Goal: Task Accomplishment & Management: Manage account settings

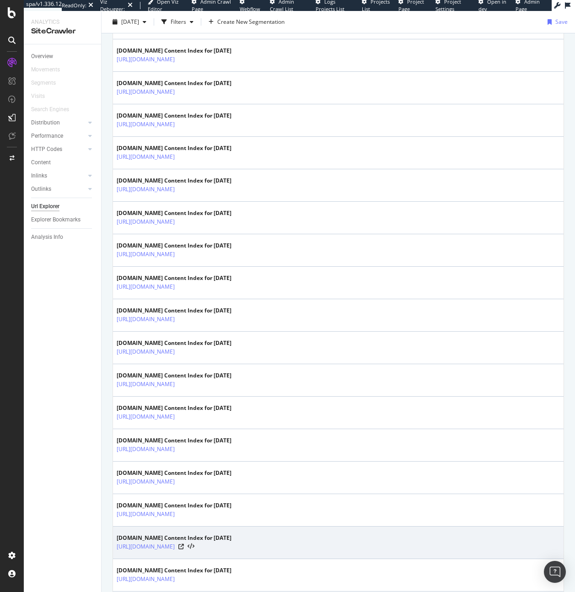
scroll to position [1351, 0]
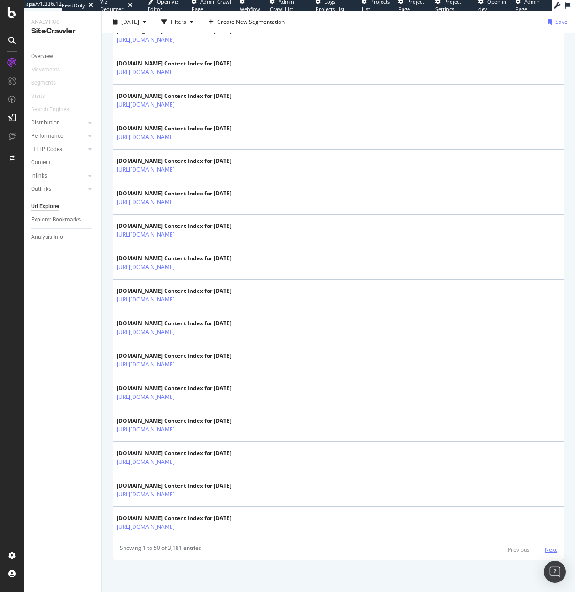
click at [544, 551] on div "Next" at bounding box center [550, 549] width 12 height 8
click at [545, 549] on div "Next" at bounding box center [550, 549] width 12 height 8
click at [544, 547] on div "Next" at bounding box center [550, 549] width 12 height 8
drag, startPoint x: 553, startPoint y: 544, endPoint x: 539, endPoint y: 548, distance: 15.1
click at [553, 544] on div "Showing 151 to 200 of 3,181 entries Previous Next" at bounding box center [338, 549] width 450 height 11
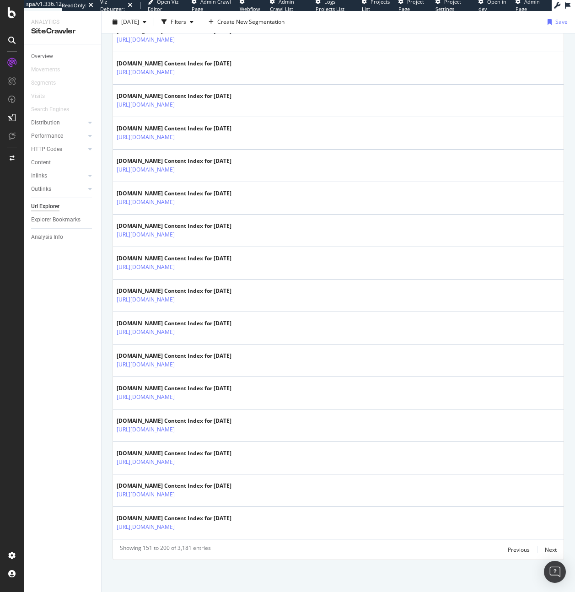
click at [537, 549] on div "Previous Next" at bounding box center [531, 549] width 49 height 11
click at [544, 550] on div "Next" at bounding box center [550, 549] width 12 height 8
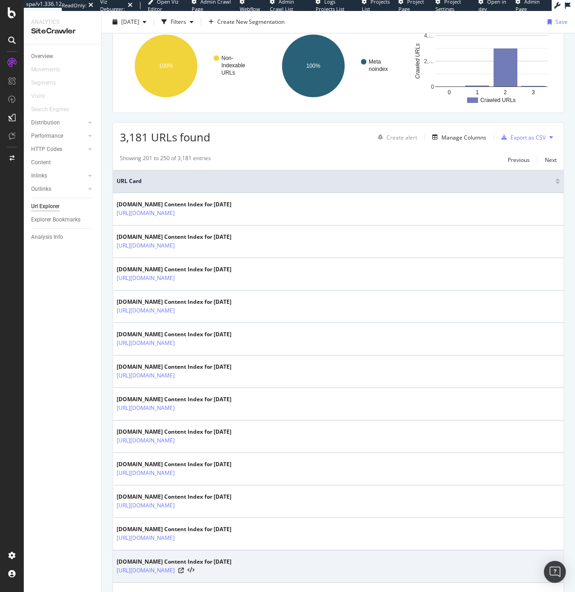
scroll to position [129, 0]
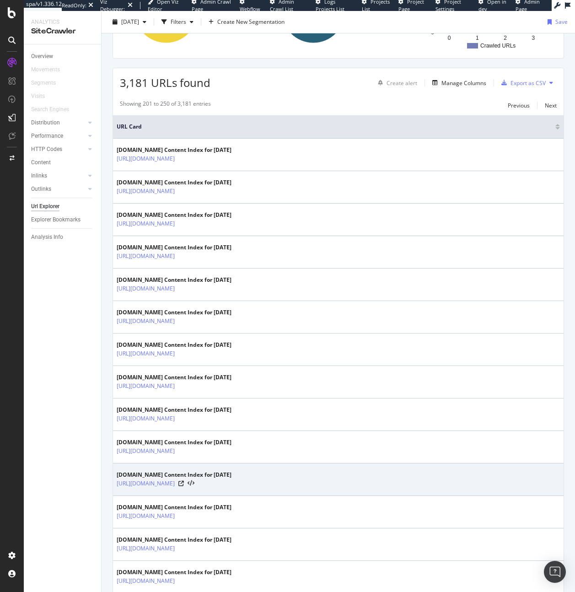
click at [231, 484] on div "https://www.test.bbc.com/pages/content-index/2022/08/19" at bounding box center [174, 483] width 115 height 9
click at [184, 482] on icon at bounding box center [180, 482] width 5 height 5
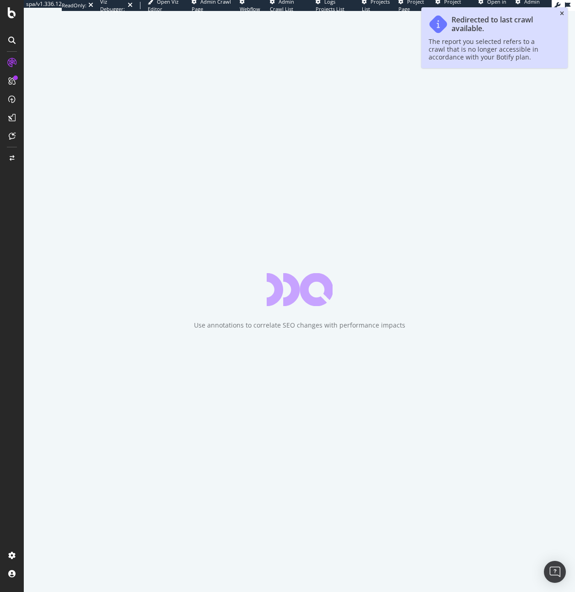
click at [563, 15] on icon "close toast" at bounding box center [562, 13] width 4 height 5
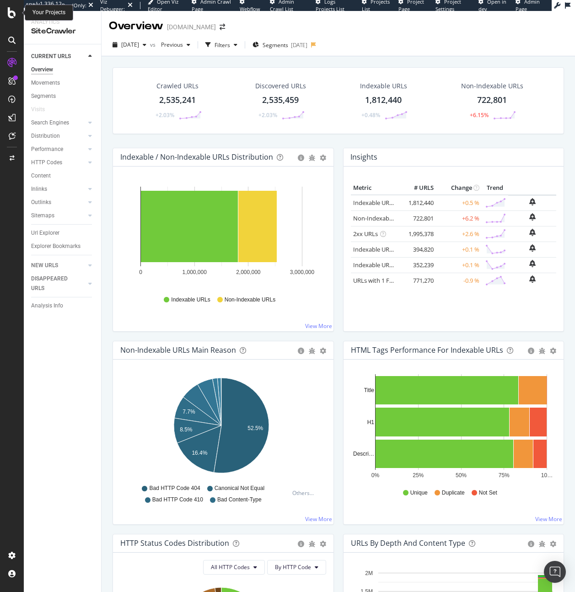
click at [16, 12] on div at bounding box center [12, 12] width 22 height 11
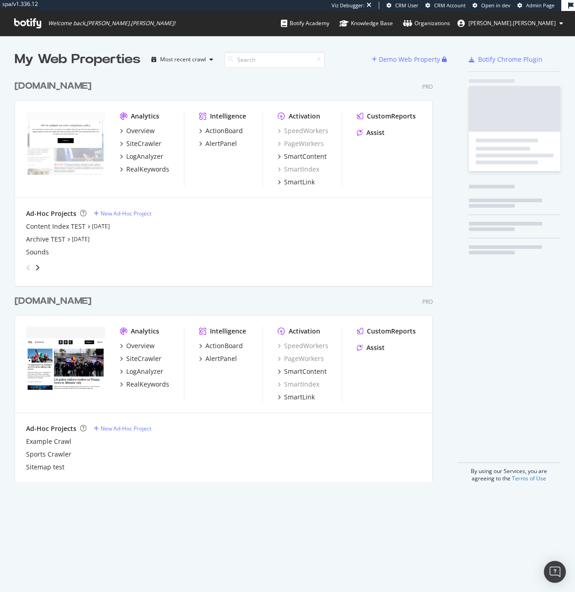
scroll to position [406, 418]
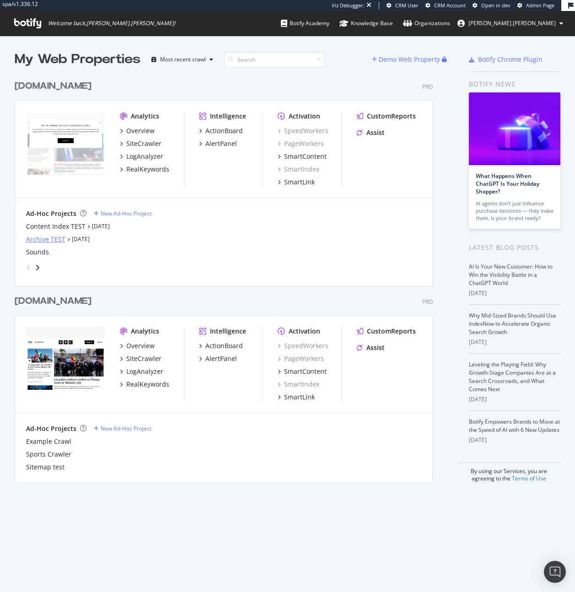
click at [46, 240] on div "Archive TEST" at bounding box center [45, 239] width 39 height 9
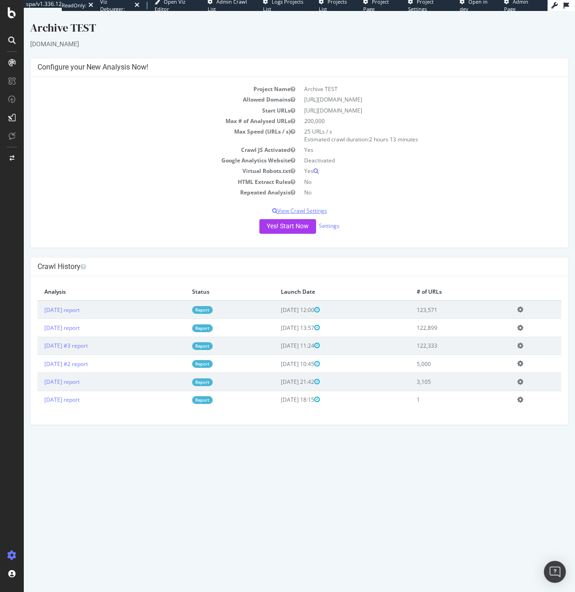
click at [278, 210] on p "View Crawl Settings" at bounding box center [298, 211] width 523 height 8
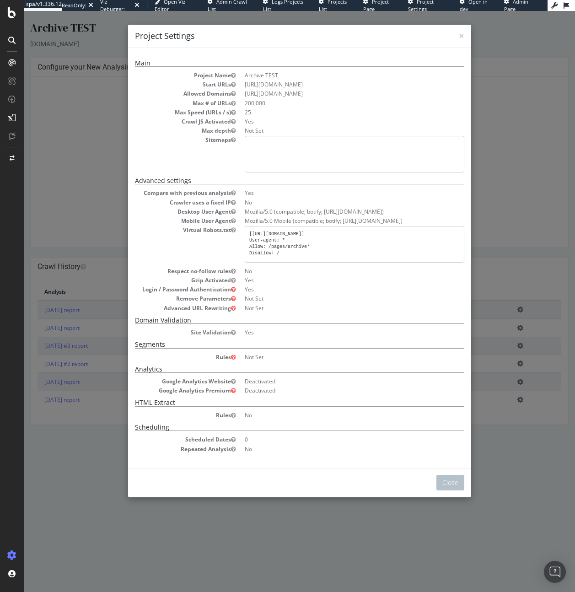
click at [464, 31] on div "× Close Project Settings" at bounding box center [299, 36] width 343 height 23
click at [459, 35] on span "×" at bounding box center [461, 35] width 5 height 13
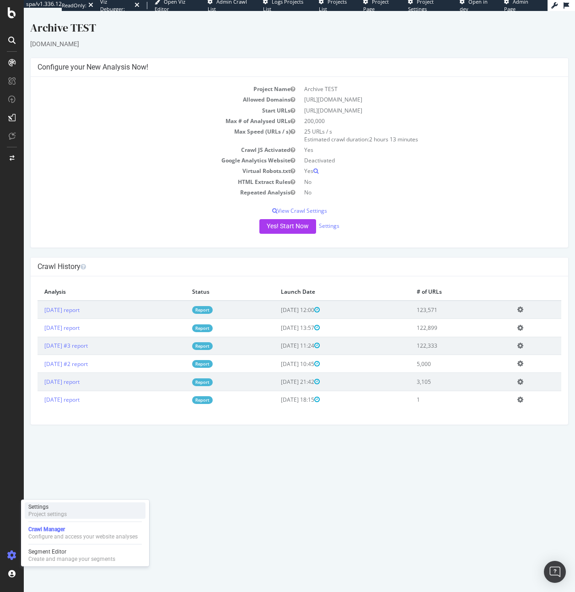
click at [67, 507] on div "Settings Project settings" at bounding box center [85, 510] width 121 height 16
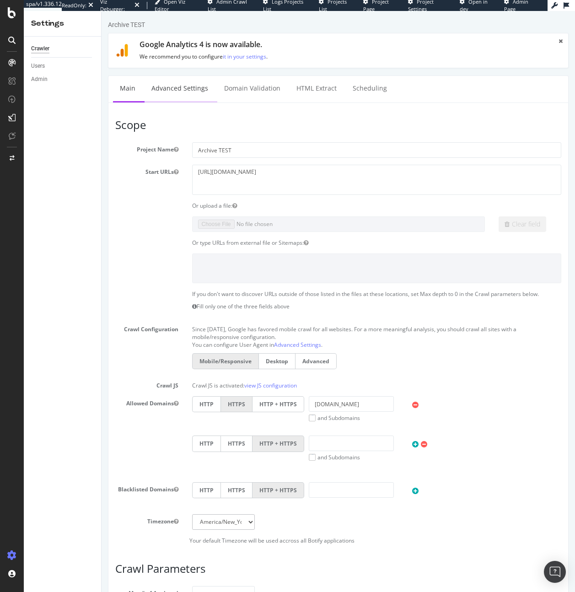
click at [168, 84] on link "Advanced Settings" at bounding box center [179, 88] width 70 height 25
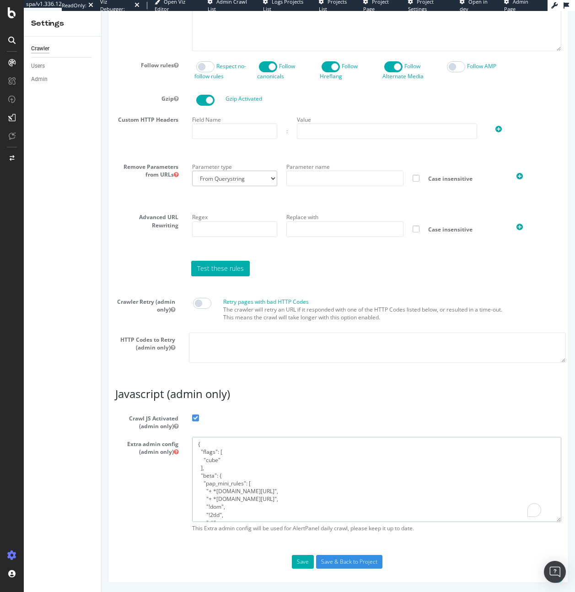
drag, startPoint x: 218, startPoint y: 517, endPoint x: 194, endPoint y: 408, distance: 110.8
click at [194, 408] on article "Javascript (admin only) Crawl JS Activated (admin only) Extra admin config (adm…" at bounding box center [338, 462] width 446 height 149
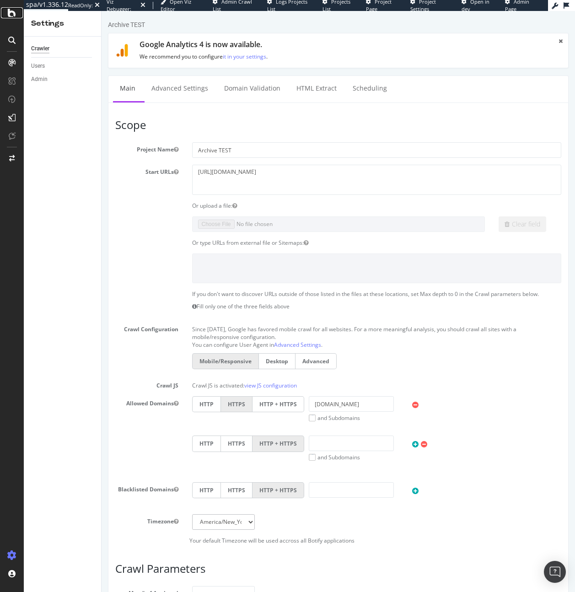
click at [18, 15] on div at bounding box center [12, 12] width 22 height 11
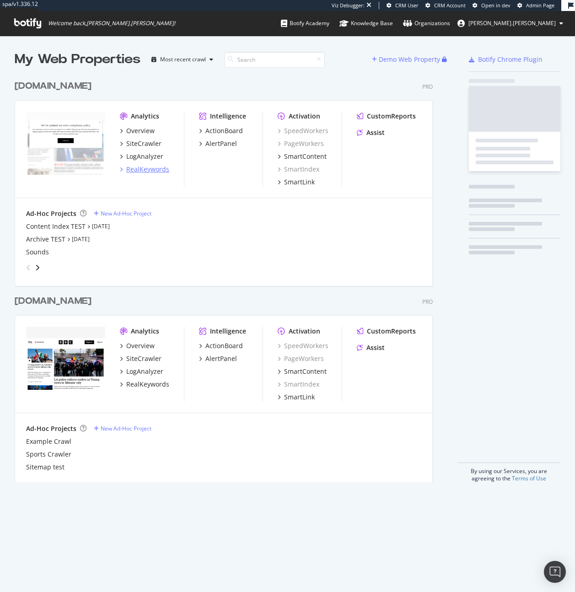
scroll to position [406, 418]
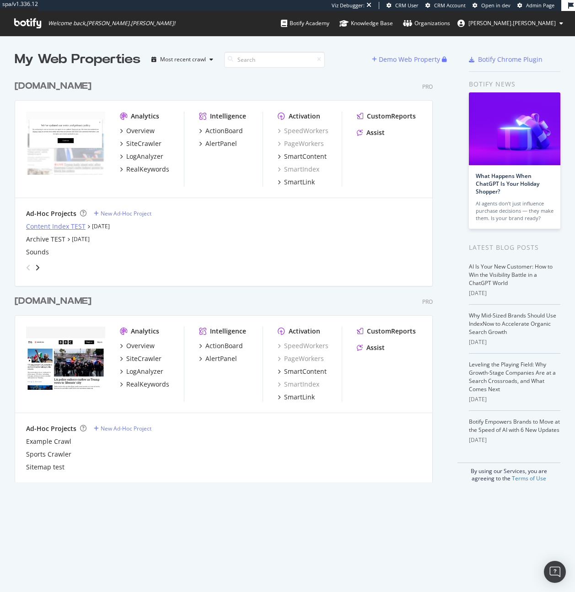
click at [49, 226] on div "Content Index TEST" at bounding box center [55, 226] width 59 height 9
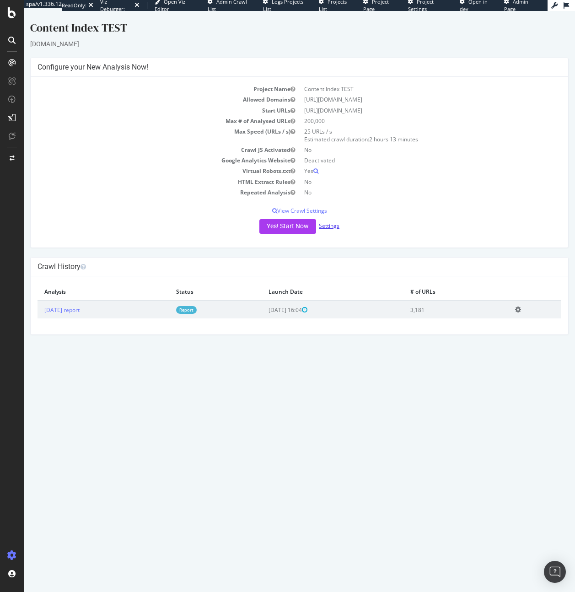
click at [329, 223] on link "Settings" at bounding box center [329, 226] width 21 height 8
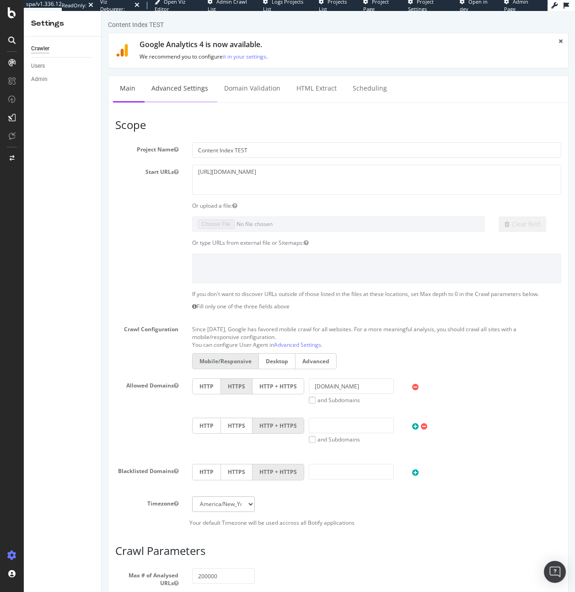
click at [189, 85] on link "Advanced Settings" at bounding box center [179, 88] width 70 height 25
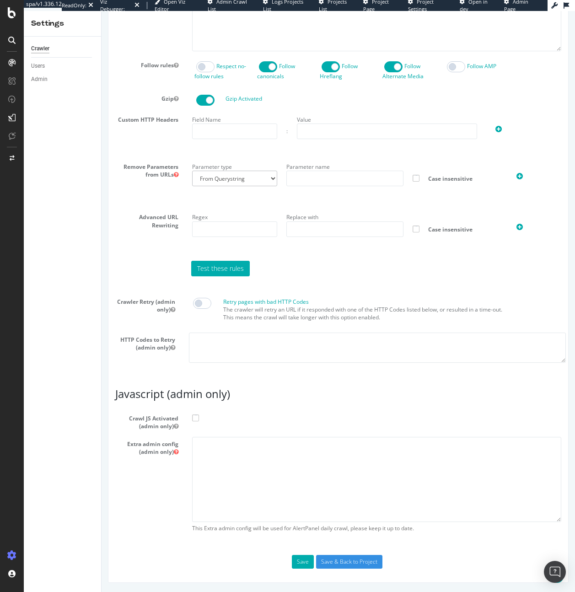
scroll to position [561, 0]
click at [200, 416] on label "Crawl JS Activated (admin only)" at bounding box center [337, 420] width 459 height 19
click at [101, 11] on input "Crawl JS Activated (admin only)" at bounding box center [101, 11] width 0 height 0
click at [194, 420] on span at bounding box center [195, 417] width 7 height 7
click at [101, 11] on input "Crawl JS Activated (admin only)" at bounding box center [101, 11] width 0 height 0
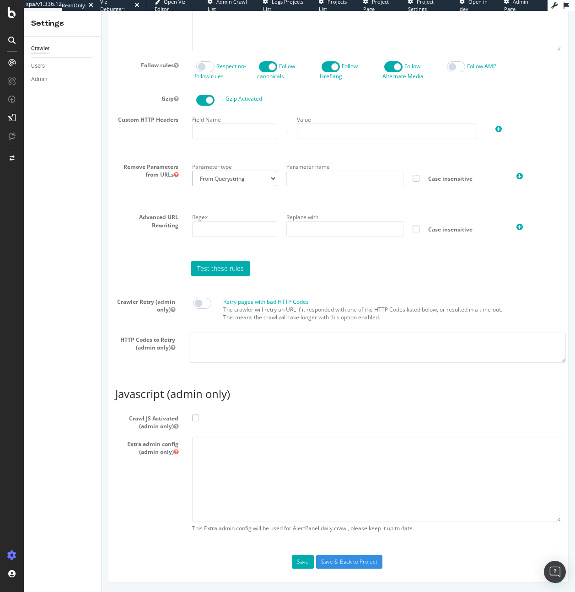
click at [193, 416] on span at bounding box center [195, 417] width 7 height 7
click at [101, 11] on input "Crawl JS Activated (admin only)" at bounding box center [101, 11] width 0 height 0
click at [201, 464] on textarea at bounding box center [376, 479] width 369 height 85
paste textarea "{ "flags": [ "cube" ], "beta": { "pap_mini_rules": [ "+ *files.bbci.co.uk/*", "…"
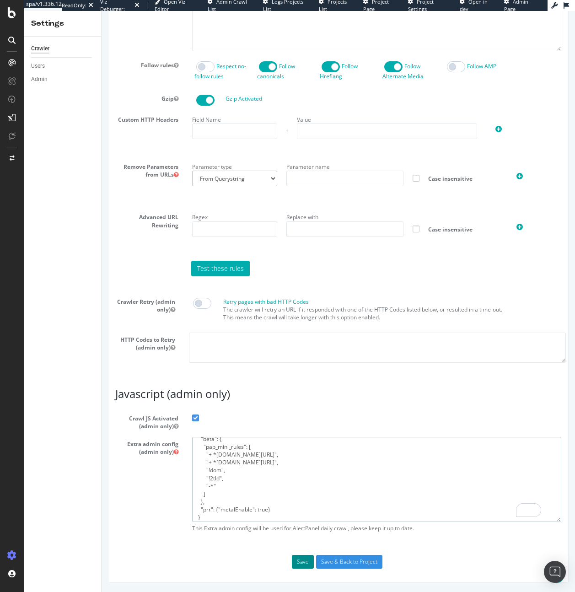
type textarea "{ "flags": [ "cube" ], "beta": { "pap_mini_rules": [ "+ *files.bbci.co.uk/*", "…"
click at [293, 559] on button "Save" at bounding box center [303, 562] width 22 height 14
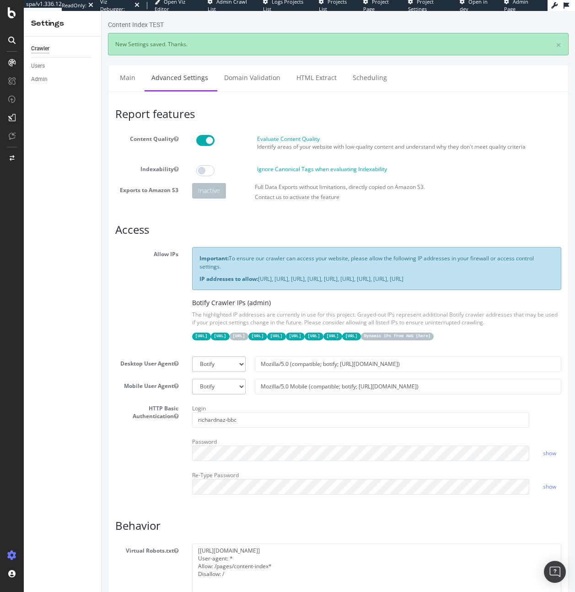
scroll to position [0, 0]
click at [47, 80] on div "Analytics SiteCrawler LogAnalyzer RealKeywords EngagementAnalytics Overview" at bounding box center [65, 108] width 77 height 116
click at [48, 90] on div "SiteCrawler" at bounding box center [50, 86] width 32 height 9
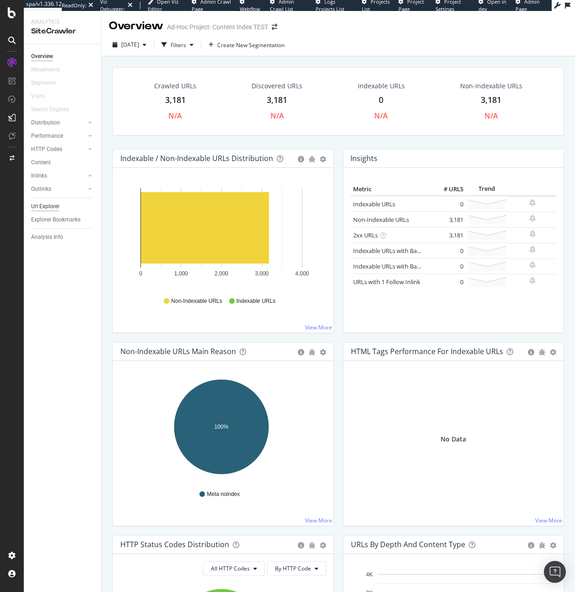
click at [50, 205] on div "Url Explorer" at bounding box center [45, 207] width 28 height 10
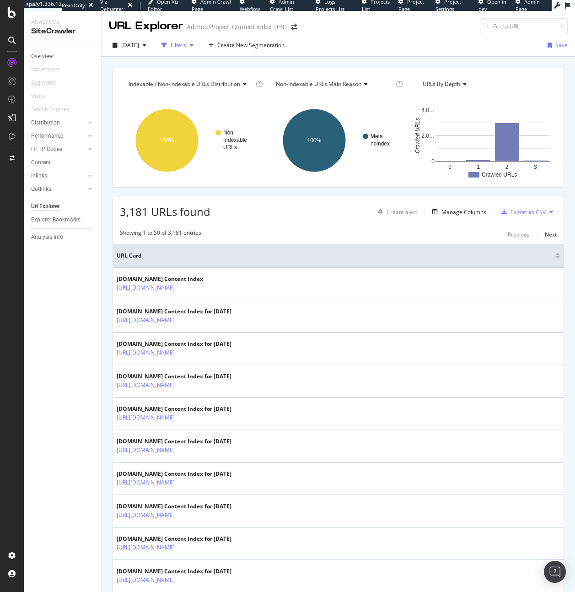
click at [197, 49] on div "Filters" at bounding box center [177, 45] width 39 height 14
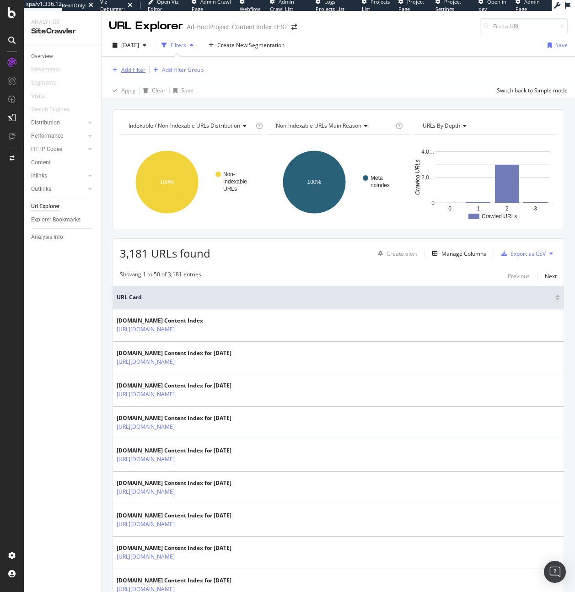
click at [123, 74] on div "Add Filter" at bounding box center [127, 70] width 37 height 10
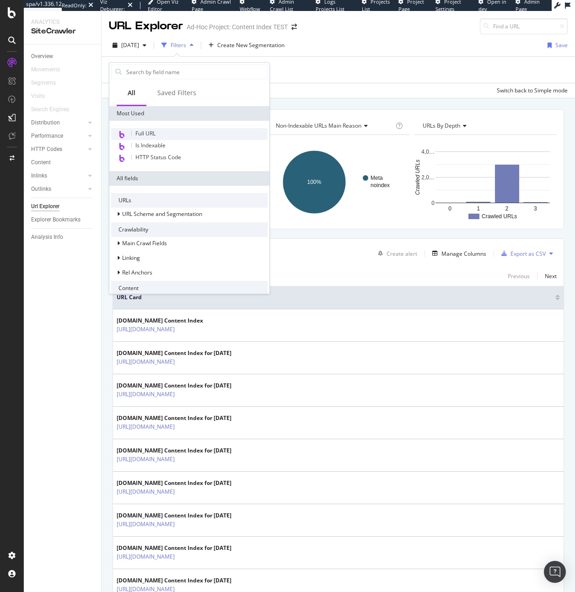
click at [143, 133] on span "Full URL" at bounding box center [145, 133] width 20 height 8
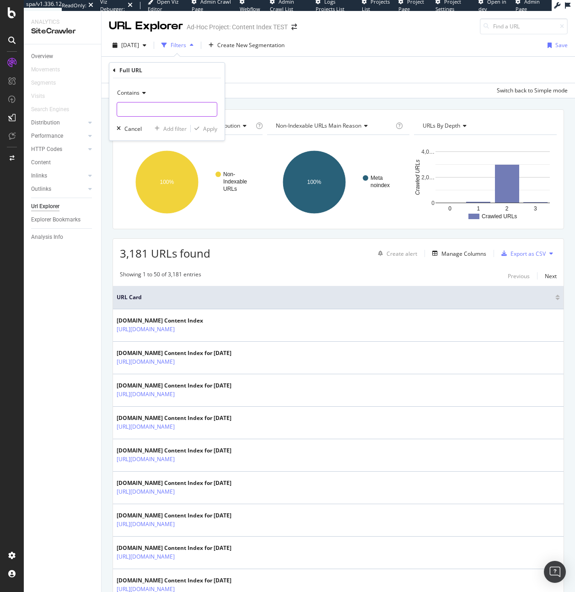
click at [140, 116] on input "text" at bounding box center [167, 109] width 100 height 15
type input "page="
click at [218, 128] on div "Contains page= Cancel Add filter Apply" at bounding box center [166, 109] width 115 height 62
drag, startPoint x: 218, startPoint y: 128, endPoint x: 212, endPoint y: 127, distance: 5.6
click at [216, 127] on div "Contains page= Cancel Add filter Apply" at bounding box center [166, 109] width 115 height 62
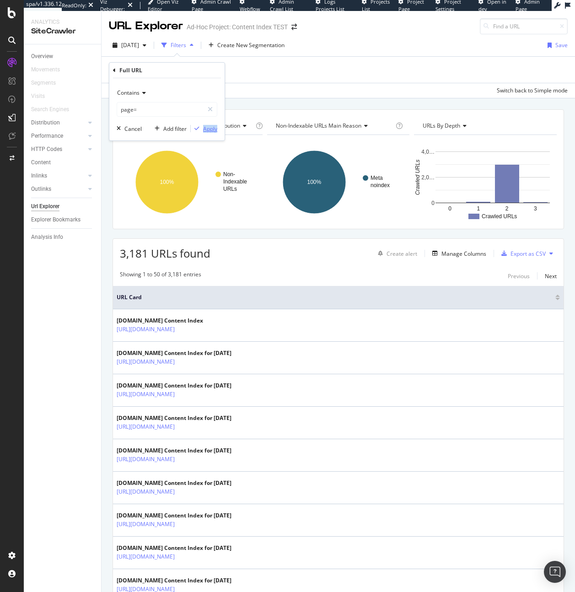
click at [212, 126] on div "Apply" at bounding box center [210, 129] width 14 height 8
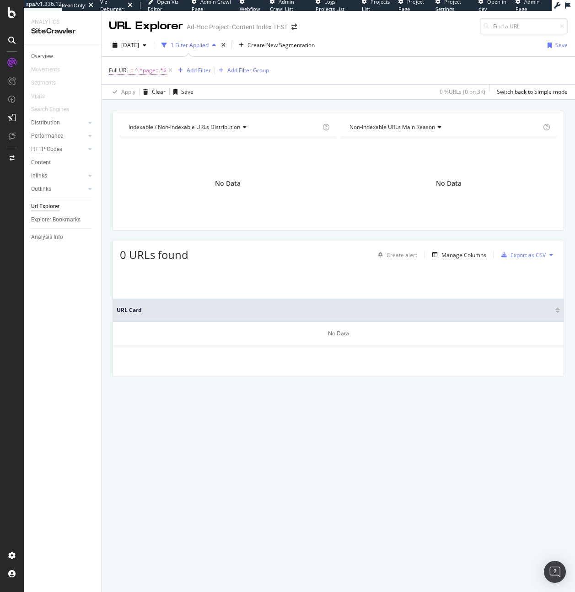
click at [134, 68] on span "Full URL = ^.*page=.*$" at bounding box center [138, 70] width 58 height 8
click at [158, 101] on input "page=" at bounding box center [160, 108] width 86 height 15
type input "?"
click at [212, 128] on div "Apply" at bounding box center [210, 128] width 14 height 8
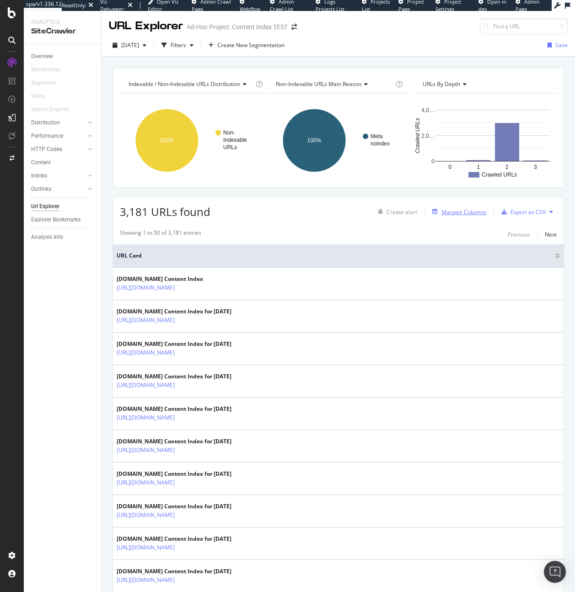
click at [455, 210] on div "Manage Columns" at bounding box center [463, 212] width 45 height 8
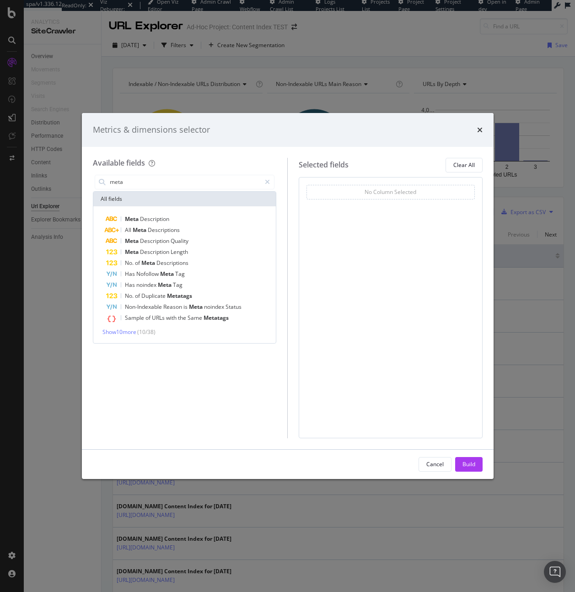
click at [140, 335] on span "( 10 / 38 )" at bounding box center [146, 332] width 18 height 8
click at [135, 326] on div "Meta Description All Meta Descriptions Meta Description Quality Meta Descriptio…" at bounding box center [184, 275] width 179 height 122
click at [132, 333] on span "Show 10 more" at bounding box center [119, 332] width 34 height 8
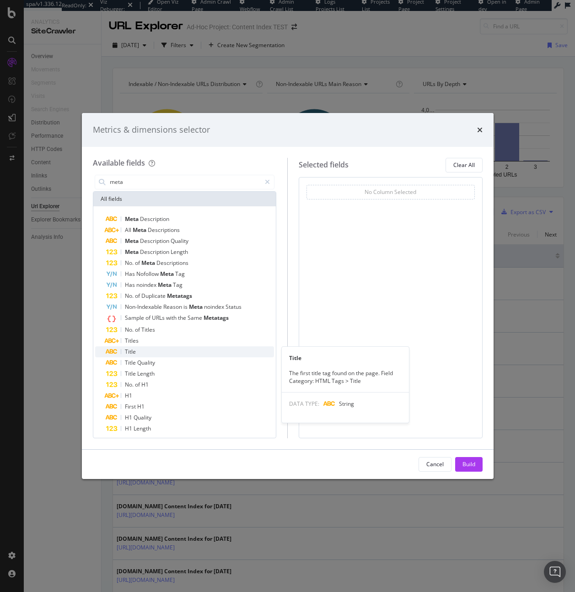
click at [208, 351] on div "Title" at bounding box center [190, 351] width 168 height 11
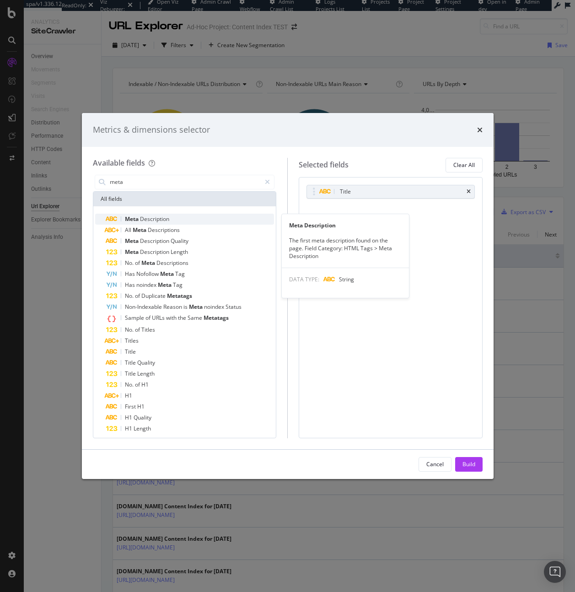
click at [187, 221] on div "Meta Description" at bounding box center [190, 219] width 168 height 11
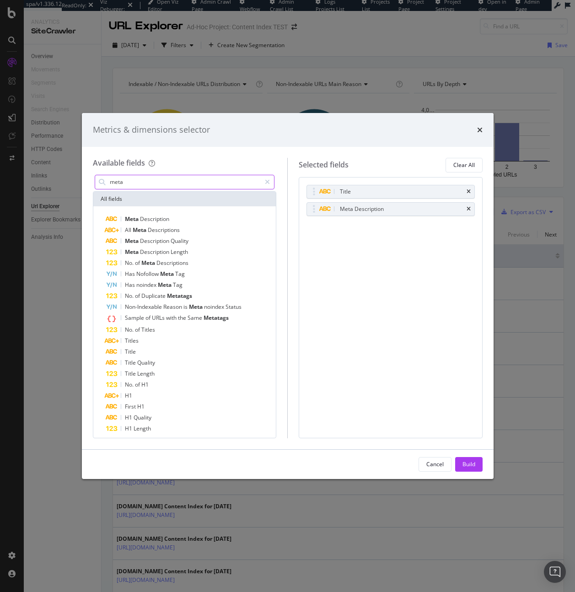
click at [152, 181] on input "meta" at bounding box center [185, 182] width 152 height 14
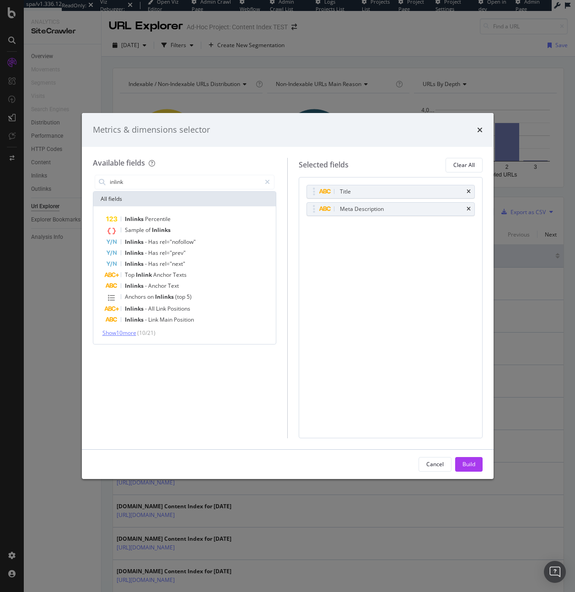
click at [124, 331] on span "Show 10 more" at bounding box center [119, 333] width 34 height 8
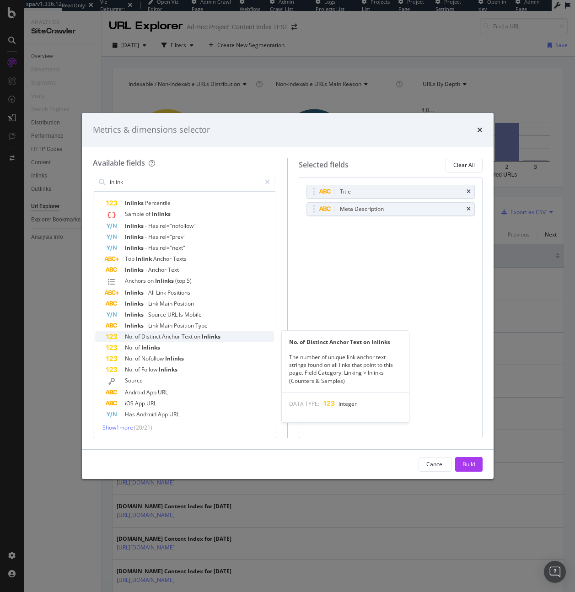
scroll to position [17, 0]
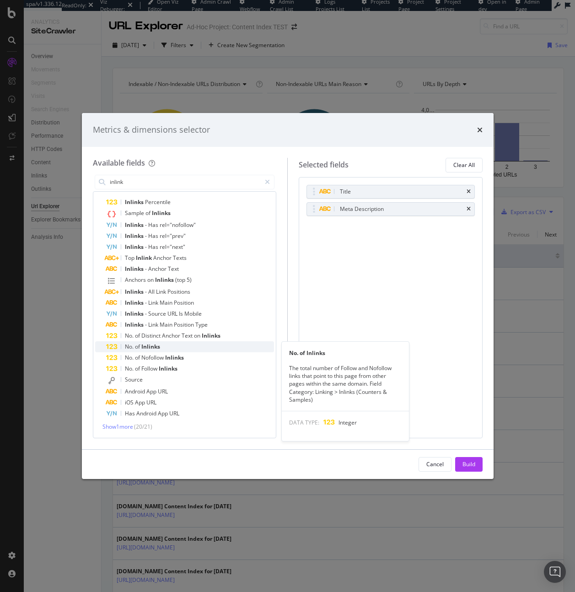
click at [178, 347] on div "No. of Inlinks" at bounding box center [190, 346] width 168 height 11
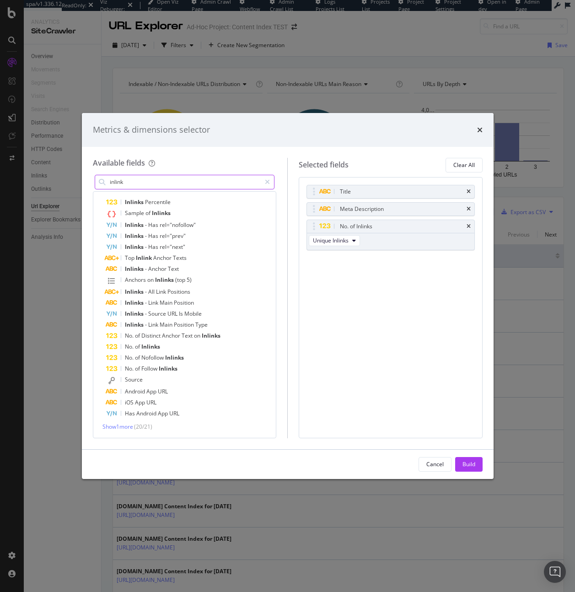
click at [176, 177] on input "inlink" at bounding box center [185, 182] width 152 height 14
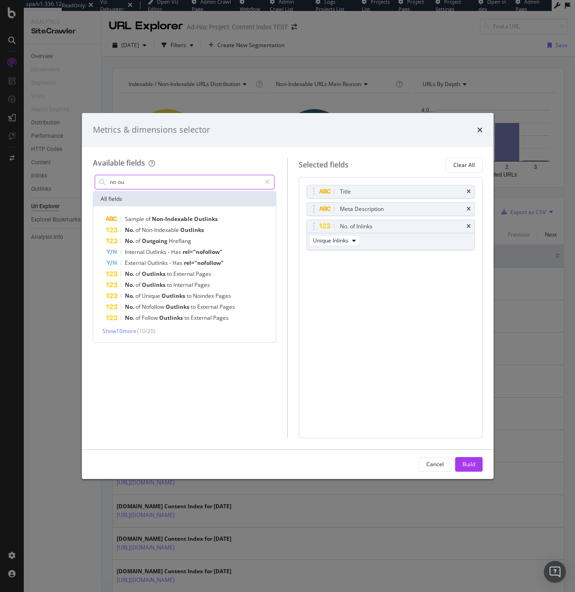
scroll to position [0, 0]
click at [123, 331] on span "Show 10 more" at bounding box center [119, 331] width 34 height 8
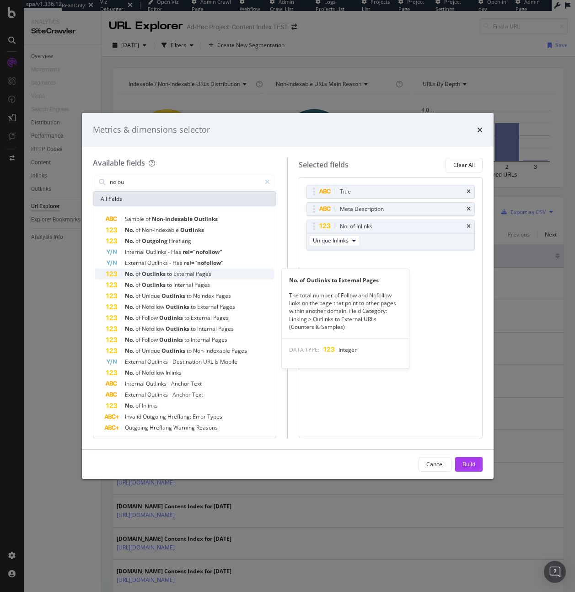
click at [198, 274] on span "Pages" at bounding box center [204, 274] width 16 height 8
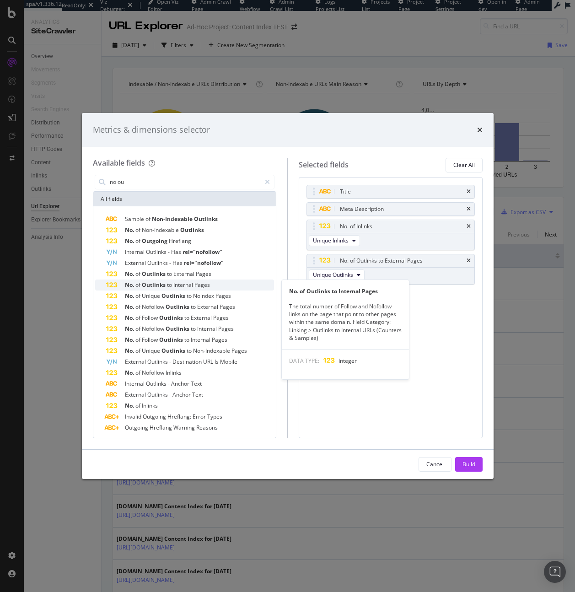
click at [196, 279] on div "No. of Outlinks to Internal Pages" at bounding box center [190, 284] width 168 height 11
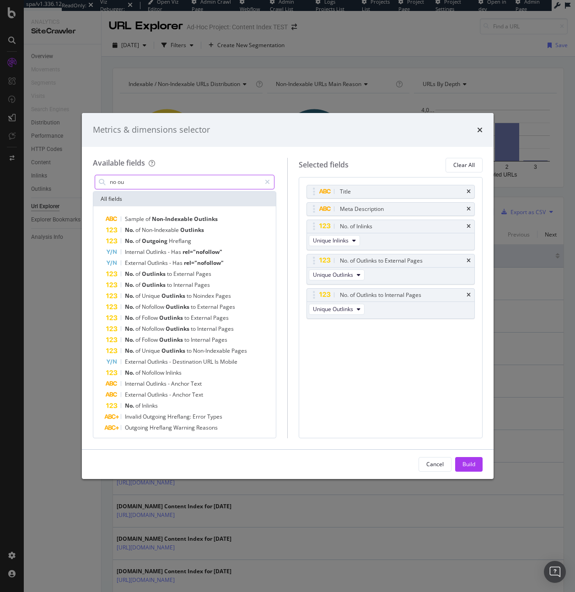
click at [149, 181] on input "no ou" at bounding box center [185, 182] width 152 height 14
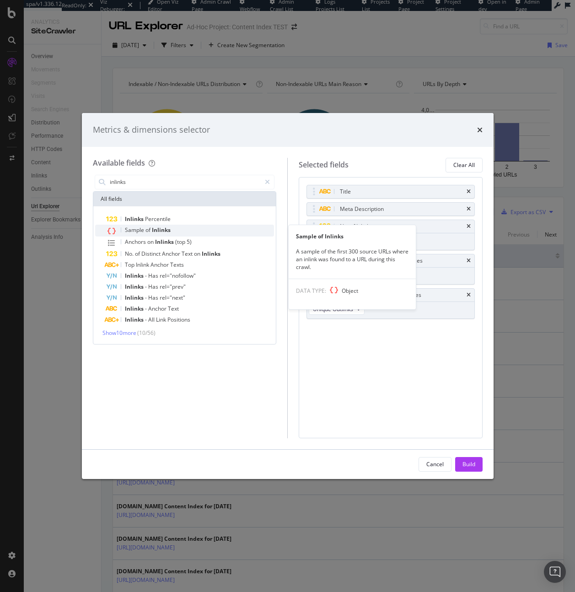
click at [130, 229] on span "Sample" at bounding box center [135, 230] width 21 height 8
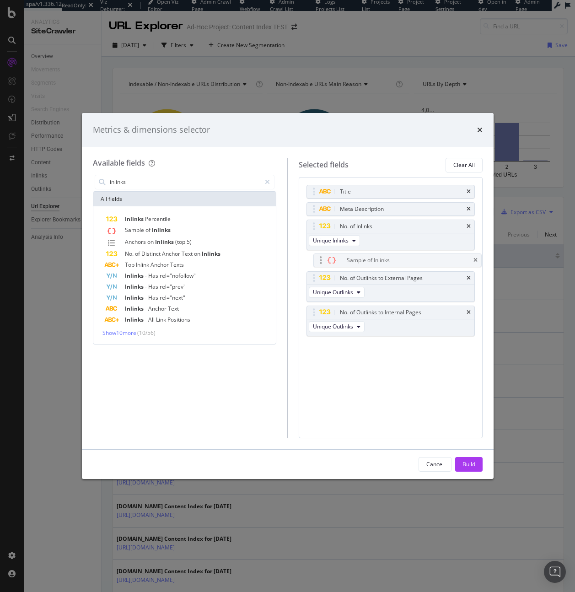
drag, startPoint x: 309, startPoint y: 329, endPoint x: 315, endPoint y: 257, distance: 71.6
click at [315, 257] on body "spa/v1.336.12 ReadOnly: Viz Debugger: Open Viz Editor Admin Crawl Page Webflow …" at bounding box center [287, 296] width 575 height 592
click at [192, 186] on input "inlinks" at bounding box center [185, 182] width 152 height 14
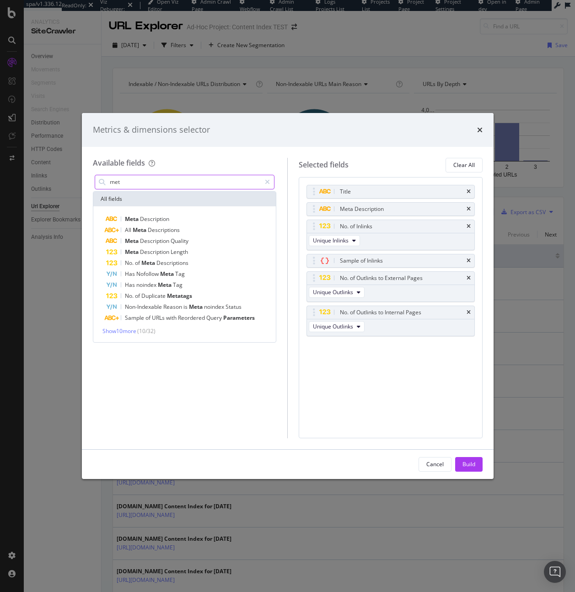
click at [192, 186] on input "met" at bounding box center [185, 182] width 152 height 14
type input "s"
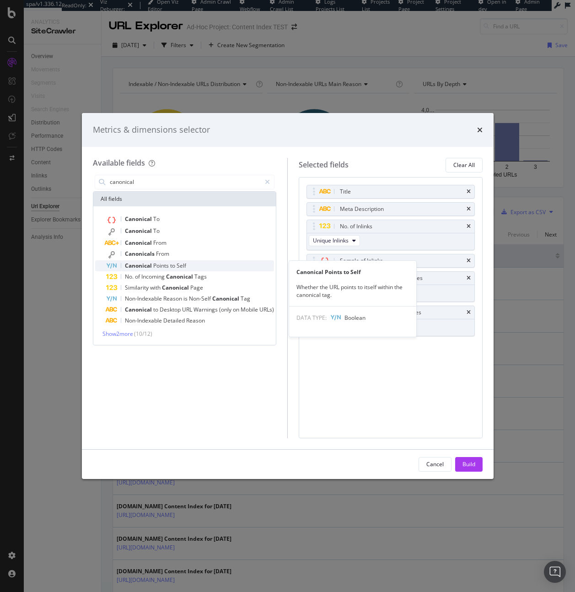
click at [185, 263] on span "Self" at bounding box center [181, 266] width 10 height 8
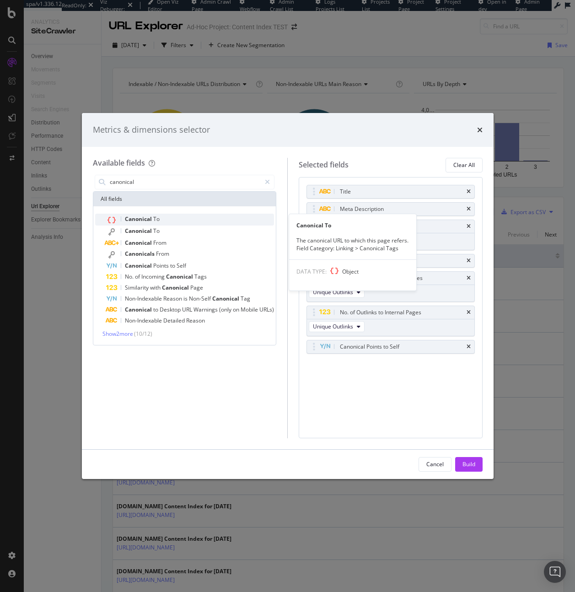
click at [184, 219] on div "Canonical To" at bounding box center [190, 220] width 168 height 12
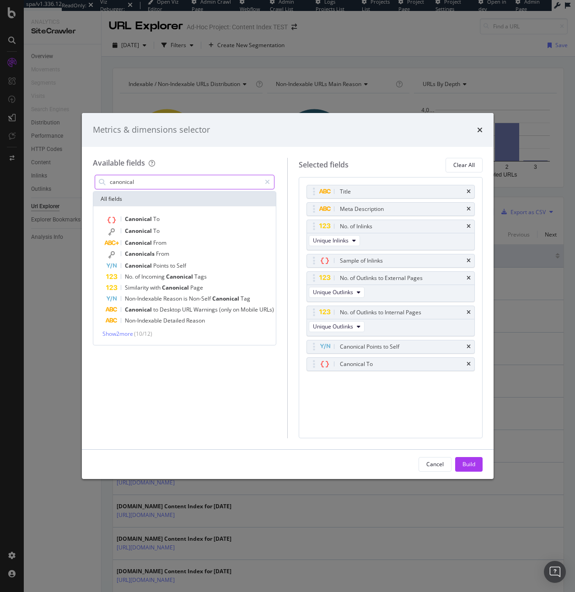
click at [178, 177] on input "canonical" at bounding box center [185, 182] width 152 height 14
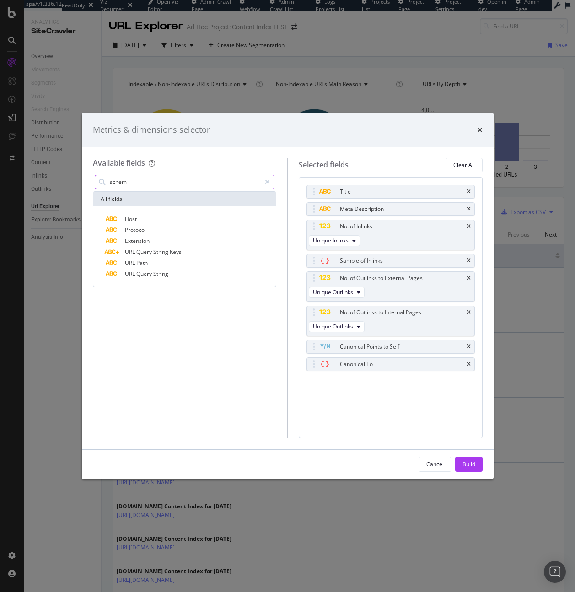
click at [174, 180] on input "schem" at bounding box center [185, 182] width 152 height 14
type input "structure"
click at [267, 184] on icon "modal" at bounding box center [267, 182] width 5 height 6
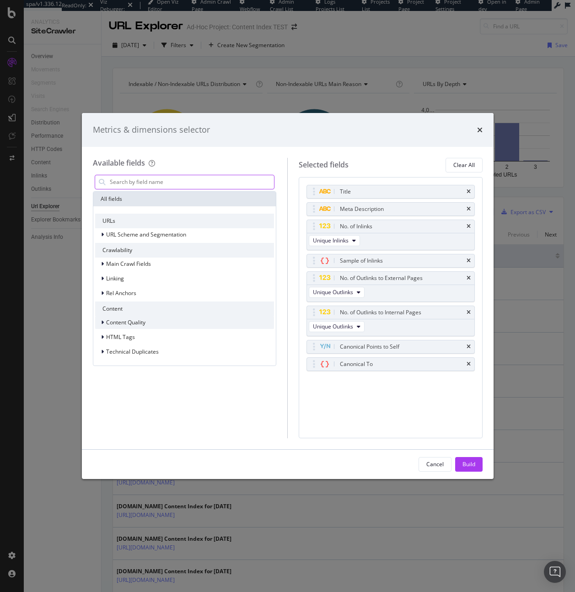
click at [108, 318] on span "Content Quality" at bounding box center [125, 322] width 39 height 8
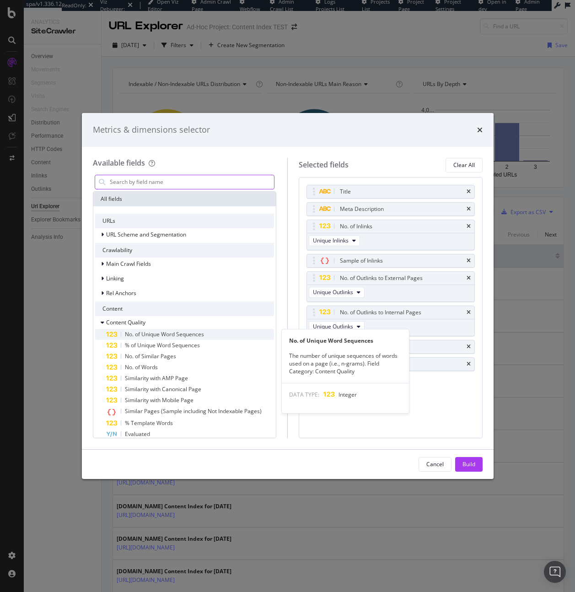
scroll to position [49, 0]
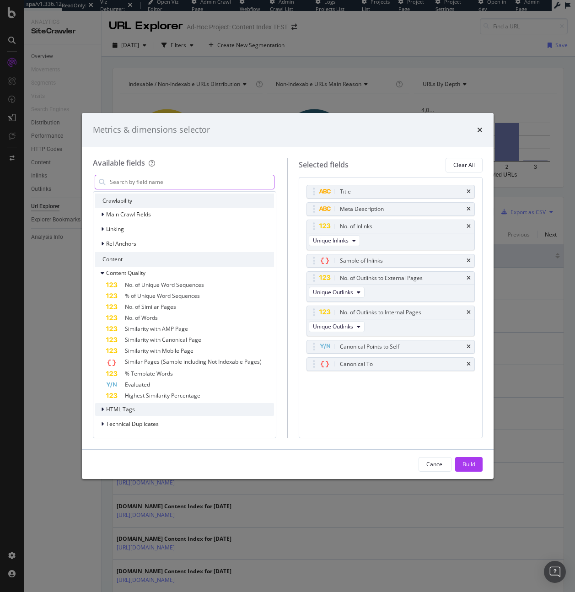
drag, startPoint x: 117, startPoint y: 411, endPoint x: 123, endPoint y: 409, distance: 6.5
click at [117, 411] on span "HTML Tags" at bounding box center [120, 409] width 29 height 8
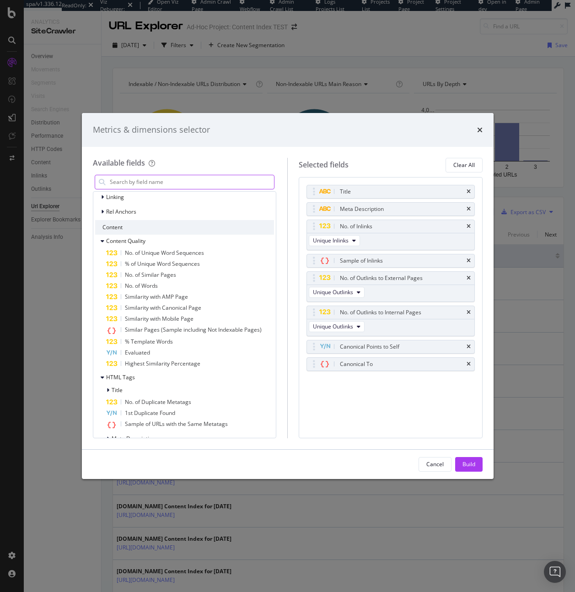
scroll to position [155, 0]
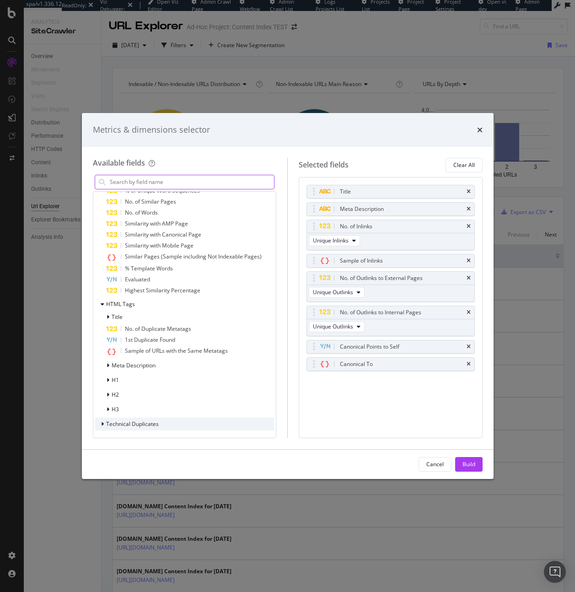
click at [153, 420] on span "Technical Duplicates" at bounding box center [132, 424] width 53 height 8
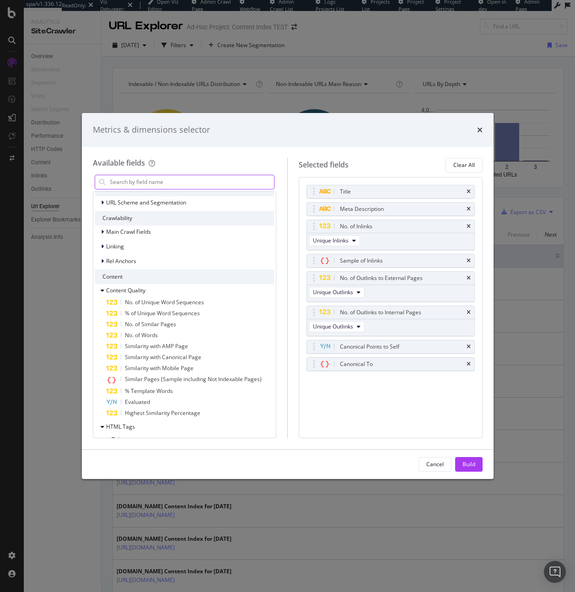
scroll to position [0, 0]
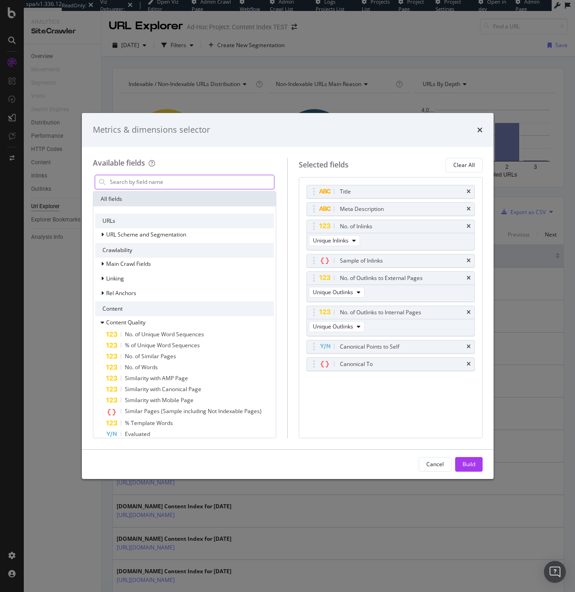
click at [103, 305] on div "Content" at bounding box center [184, 308] width 179 height 15
click at [104, 279] on div "modal" at bounding box center [103, 278] width 5 height 9
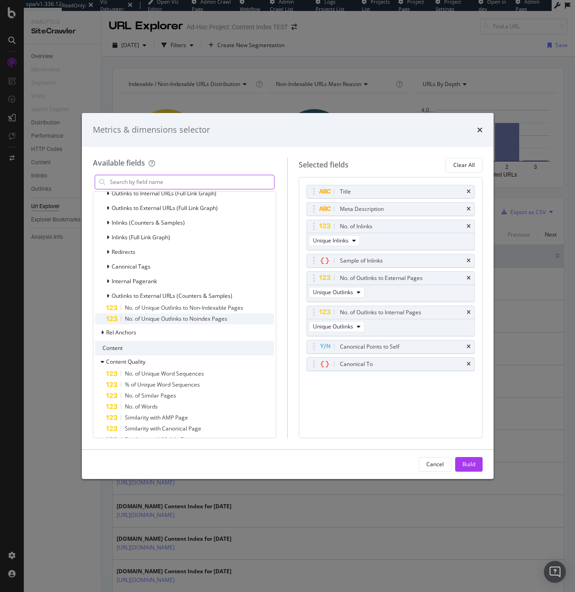
scroll to position [112, 0]
click at [130, 333] on span "Rel Anchors" at bounding box center [121, 333] width 30 height 8
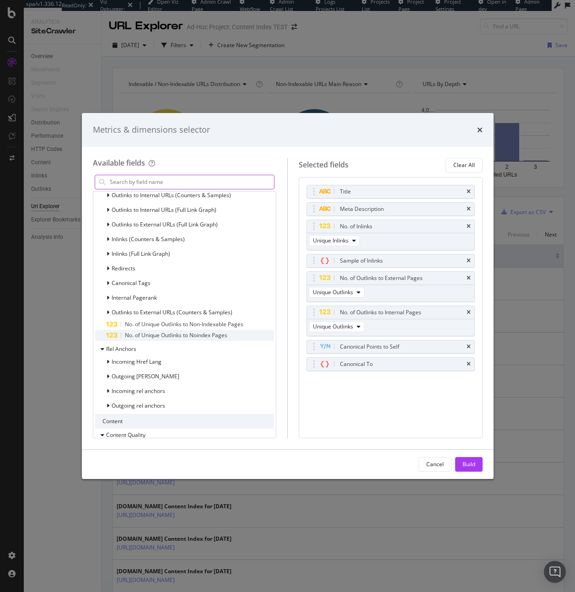
scroll to position [96, 0]
click at [113, 300] on span "Internal Pagerank" at bounding box center [134, 298] width 45 height 8
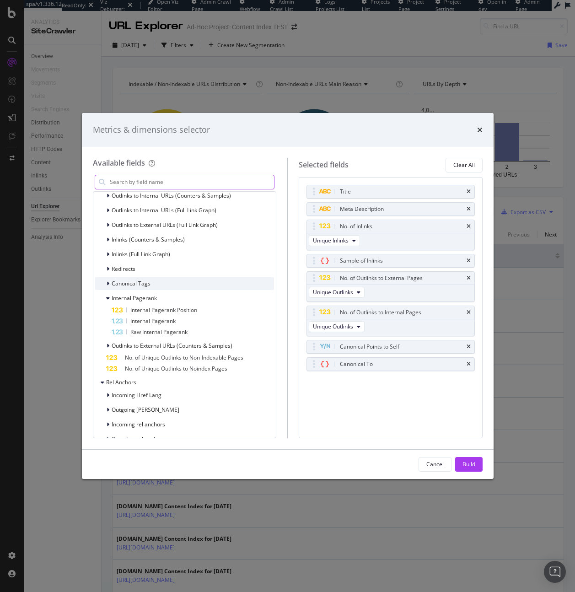
click at [121, 283] on span "Canonical Tags" at bounding box center [131, 283] width 39 height 8
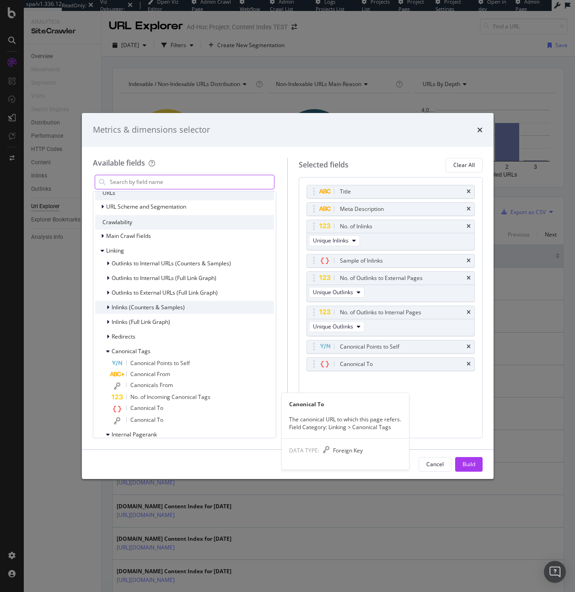
scroll to position [23, 0]
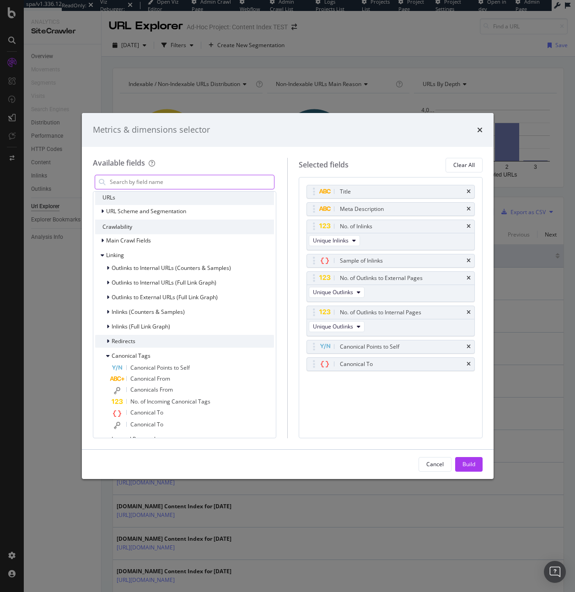
click at [132, 337] on span "Redirects" at bounding box center [124, 341] width 24 height 8
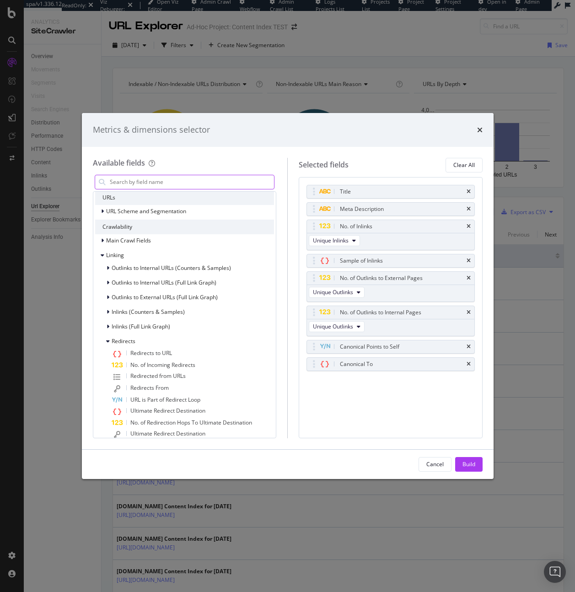
scroll to position [0, 0]
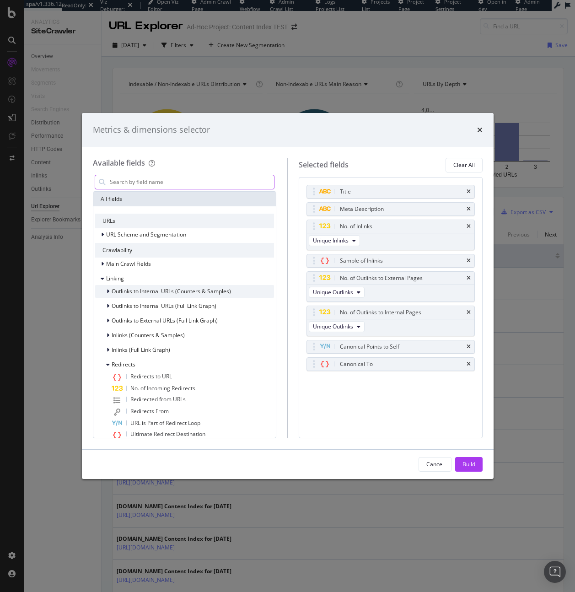
click at [136, 293] on span "Outlinks to Internal URLs (Counters & Samples)" at bounding box center [171, 291] width 119 height 8
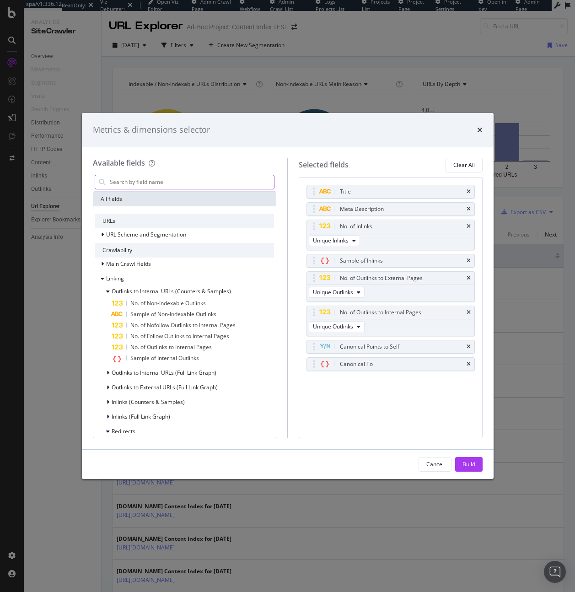
click at [138, 270] on div "Main Crawl Fields Linking Outlinks to Internal URLs (Counters & Samples) No. of…" at bounding box center [184, 518] width 179 height 523
click at [464, 458] on div "Build" at bounding box center [468, 464] width 13 height 14
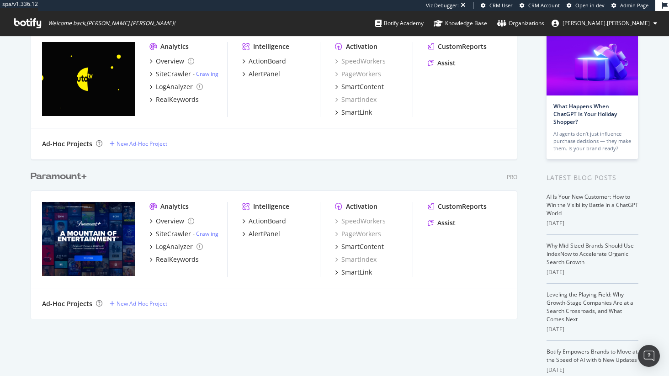
scroll to position [75, 0]
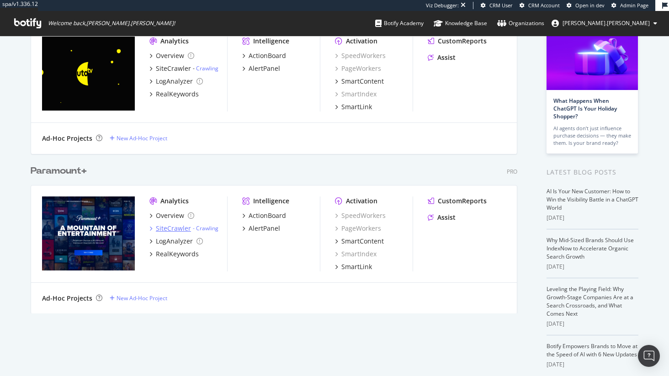
click at [178, 228] on div "SiteCrawler" at bounding box center [173, 228] width 35 height 9
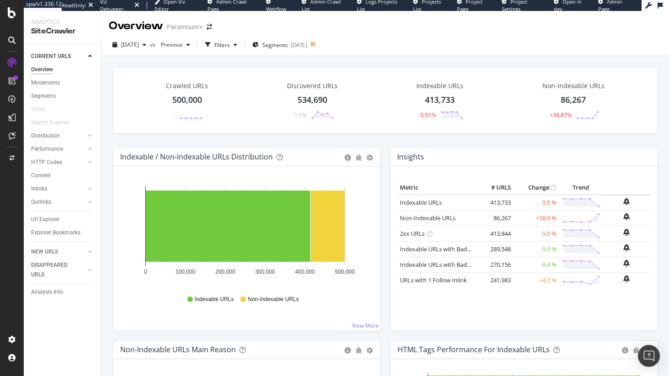
scroll to position [2, 0]
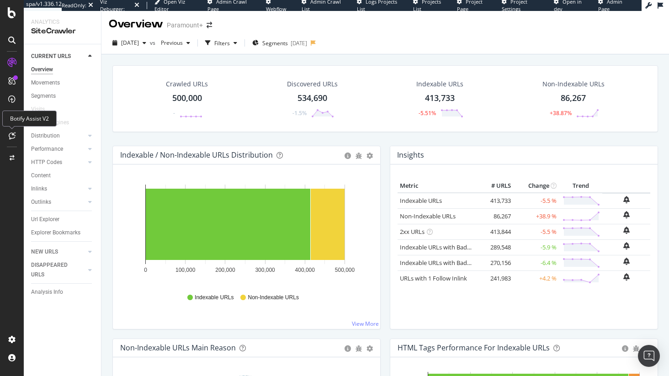
click at [13, 137] on icon at bounding box center [12, 135] width 7 height 7
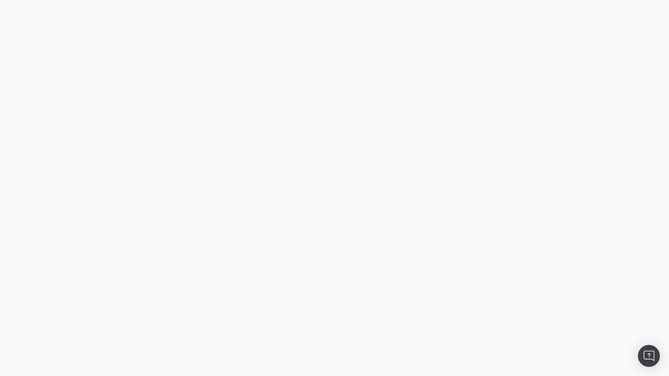
click at [11, 134] on body at bounding box center [334, 188] width 669 height 376
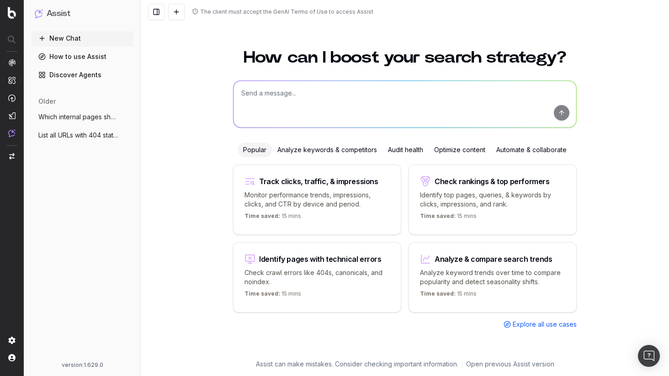
click at [90, 119] on span "Which internal pages should I link to fr" at bounding box center [78, 116] width 80 height 9
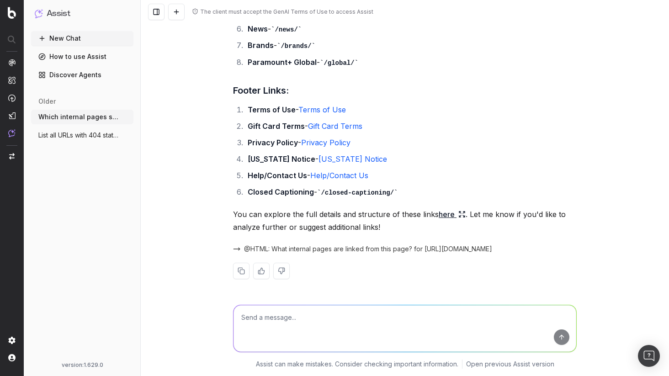
click at [87, 134] on span "List all URLs with 404 status code from" at bounding box center [78, 135] width 80 height 9
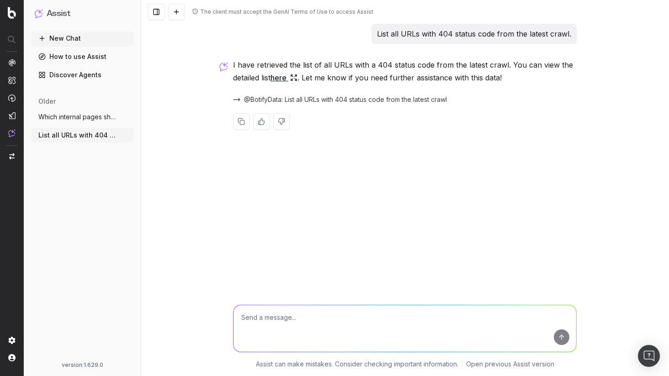
click at [88, 124] on ul "Which internal pages should I link to fr More List all URLs with 404 status cod…" at bounding box center [82, 126] width 102 height 33
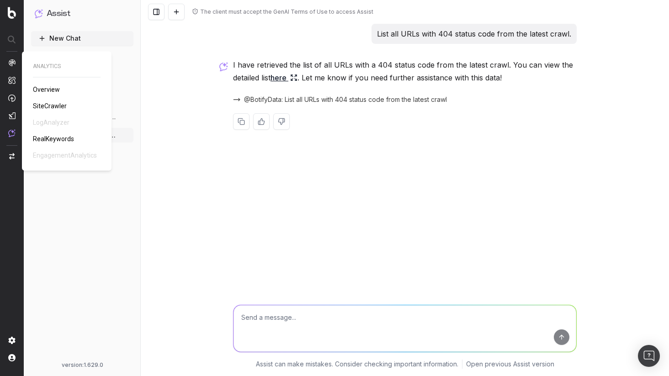
click at [48, 106] on span "SiteCrawler" at bounding box center [50, 105] width 34 height 7
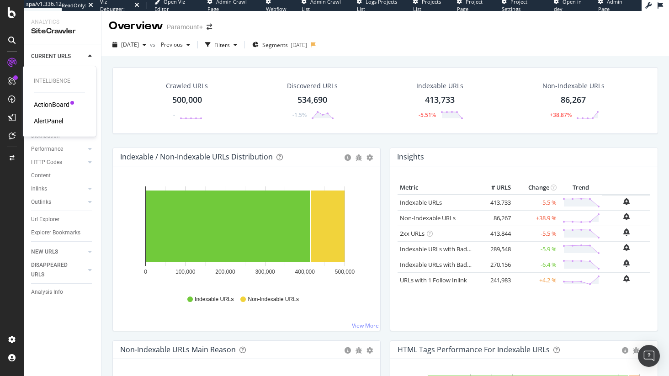
click at [48, 114] on div "ActionBoard AlertPanel" at bounding box center [59, 113] width 51 height 26
click at [47, 118] on div "AlertPanel" at bounding box center [48, 121] width 29 height 9
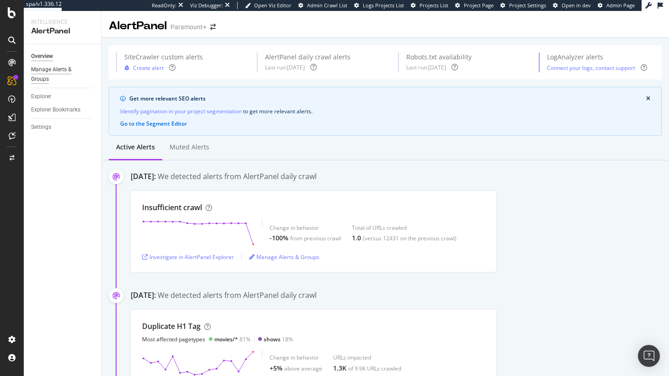
click at [44, 66] on div "Manage Alerts & Groups" at bounding box center [58, 74] width 55 height 19
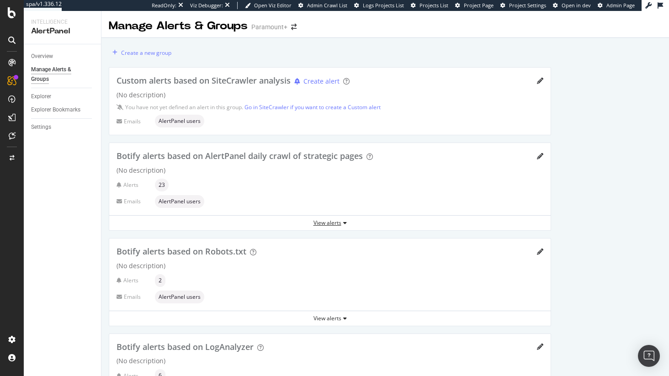
click at [339, 223] on div "View alerts" at bounding box center [330, 223] width 442 height 8
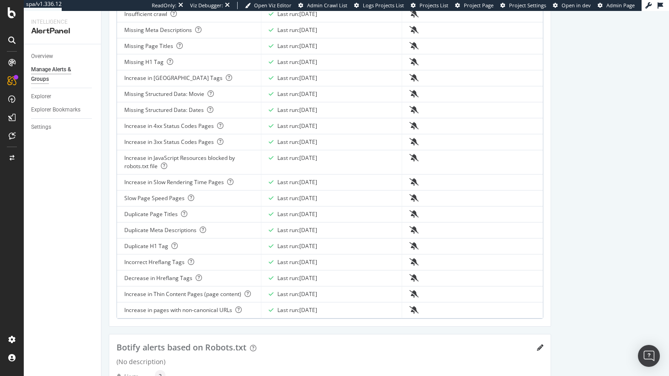
scroll to position [132, 0]
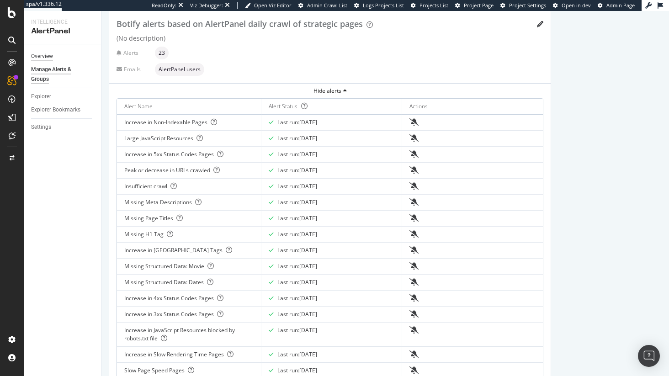
click at [45, 56] on div "Overview" at bounding box center [42, 57] width 22 height 10
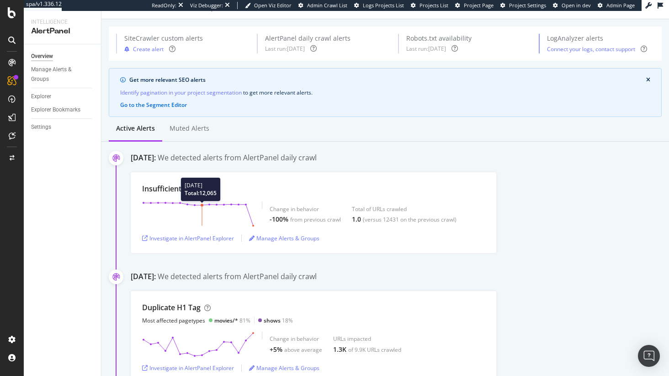
scroll to position [19, 0]
click at [148, 159] on div "[DATE]:" at bounding box center [143, 157] width 25 height 11
drag, startPoint x: 148, startPoint y: 159, endPoint x: 168, endPoint y: 151, distance: 21.6
click at [148, 159] on div "[DATE]:" at bounding box center [143, 157] width 25 height 11
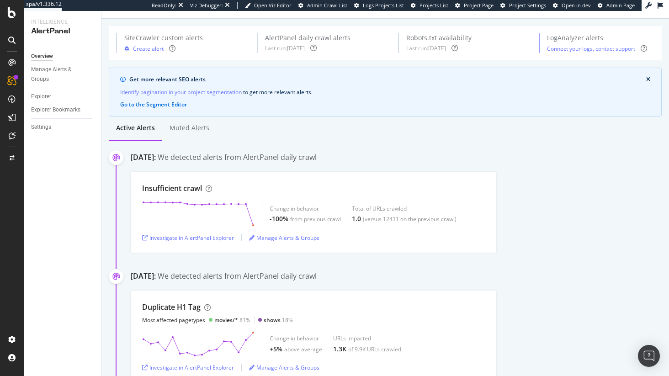
click at [52, 192] on div "Overview Manage Alerts & Groups Explorer Explorer Bookmarks Settings" at bounding box center [62, 210] width 77 height 332
click at [48, 69] on div "Manage Alerts & Groups" at bounding box center [58, 74] width 55 height 19
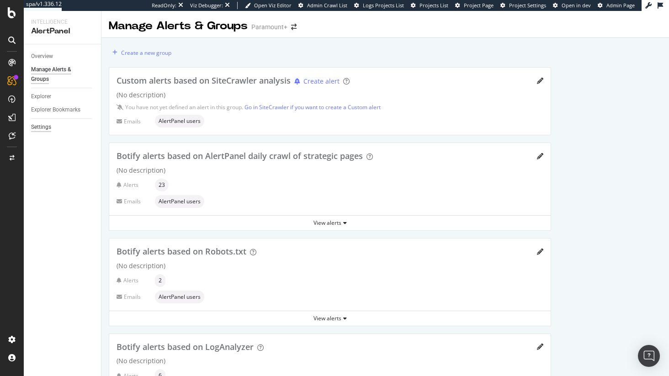
click at [48, 126] on div "Settings" at bounding box center [41, 128] width 20 height 10
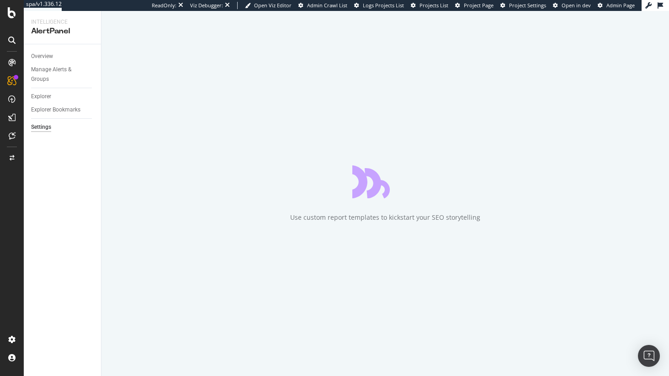
select select "02"
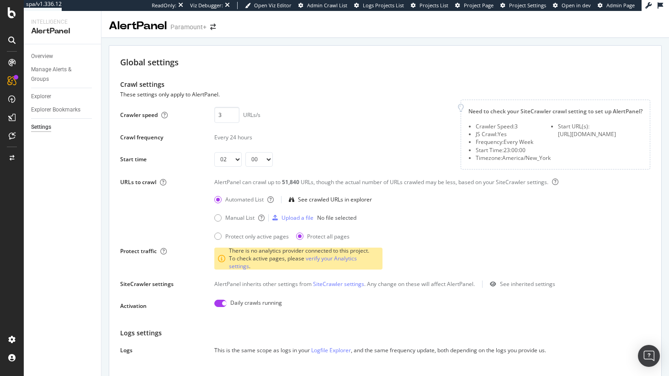
click at [294, 181] on div "51,840" at bounding box center [291, 182] width 19 height 8
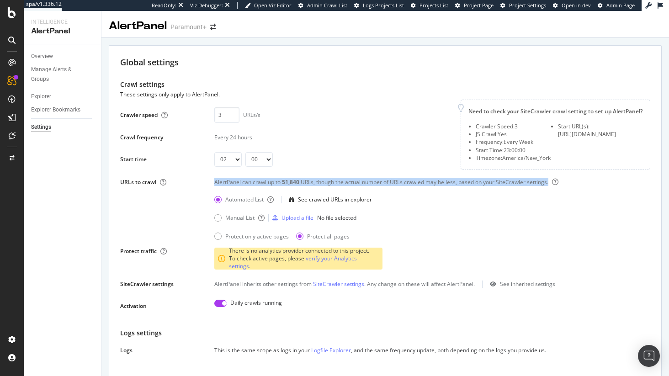
click at [294, 181] on div "51,840" at bounding box center [291, 182] width 19 height 8
click at [289, 182] on div "51,840" at bounding box center [291, 182] width 19 height 8
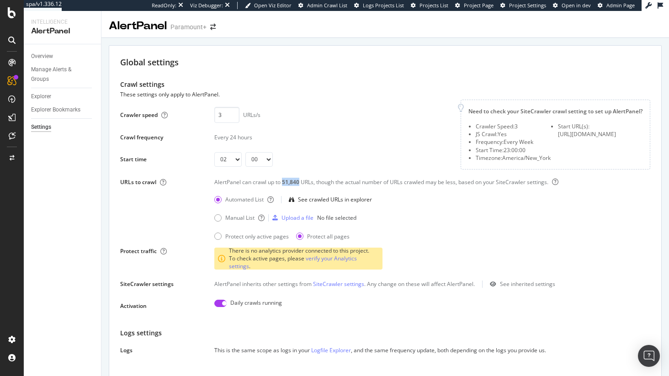
click at [289, 182] on div "51,840" at bounding box center [291, 182] width 19 height 8
click at [47, 54] on div "Overview" at bounding box center [42, 57] width 22 height 10
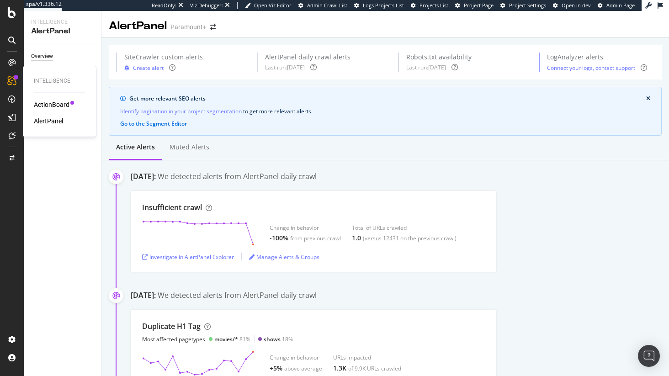
click at [48, 103] on div "ActionBoard" at bounding box center [52, 104] width 36 height 9
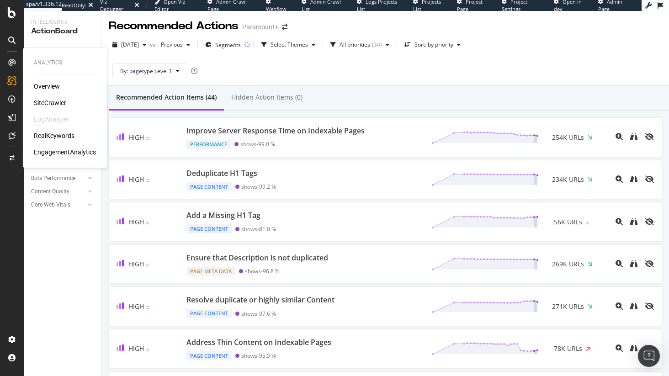
click at [37, 97] on div "Overview SiteCrawler LogAnalyzer RealKeywords EngagementAnalytics" at bounding box center [65, 119] width 62 height 75
click at [38, 104] on div "SiteCrawler" at bounding box center [50, 102] width 32 height 9
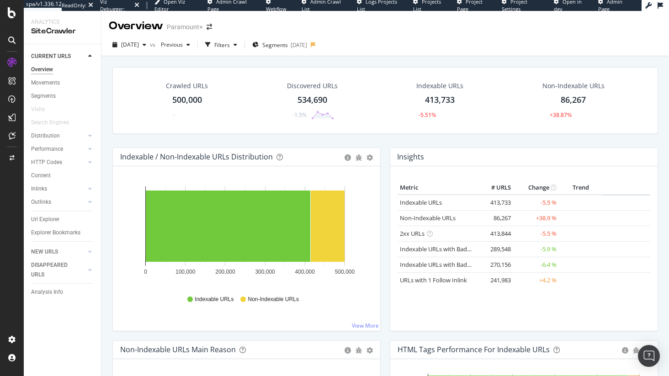
click at [50, 167] on div "HTTP Codes" at bounding box center [66, 162] width 70 height 13
click at [52, 160] on div "HTTP Codes" at bounding box center [46, 163] width 31 height 10
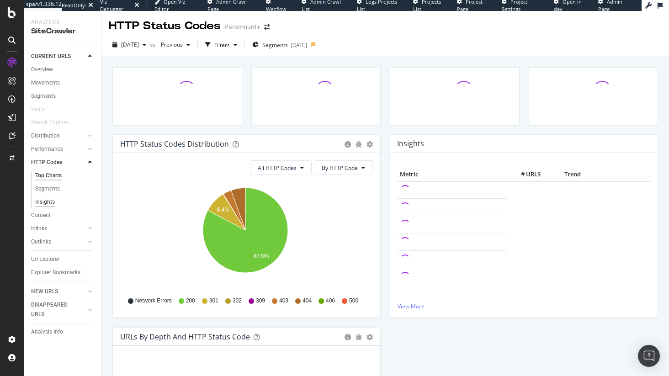
click at [49, 203] on div "Insights" at bounding box center [45, 203] width 20 height 10
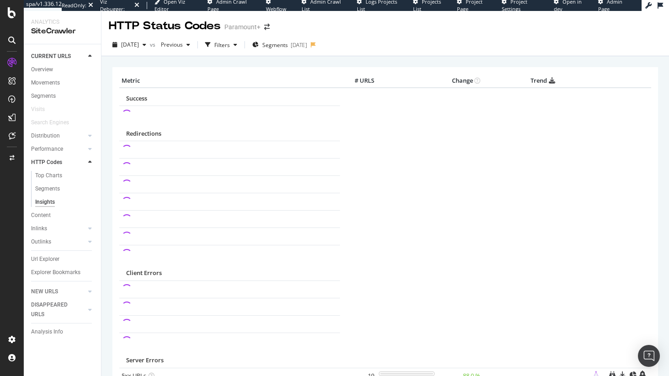
scroll to position [79, 0]
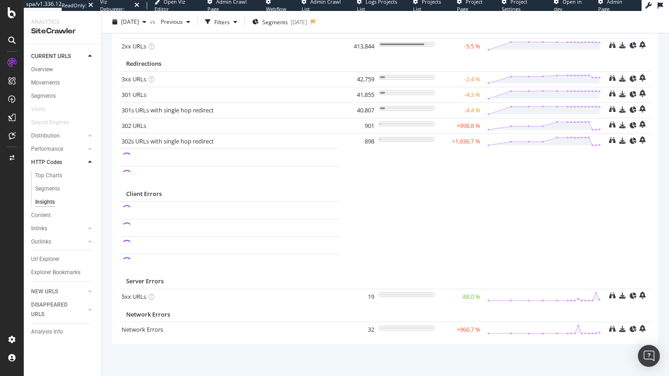
click at [367, 329] on td "32" at bounding box center [358, 330] width 37 height 16
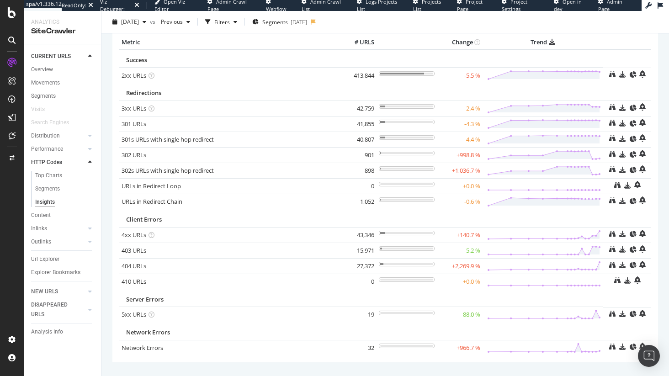
scroll to position [37, 0]
click at [51, 84] on div "Movements" at bounding box center [45, 83] width 29 height 10
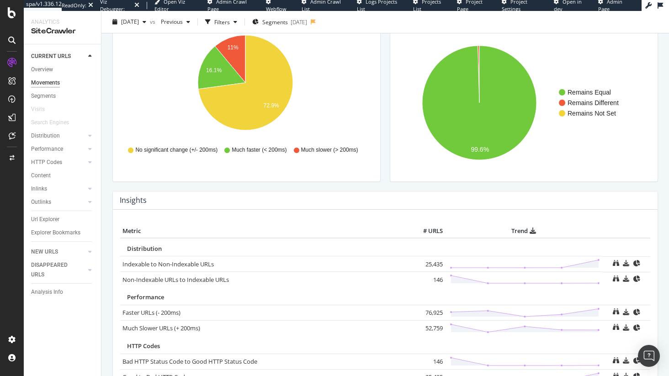
scroll to position [275, 0]
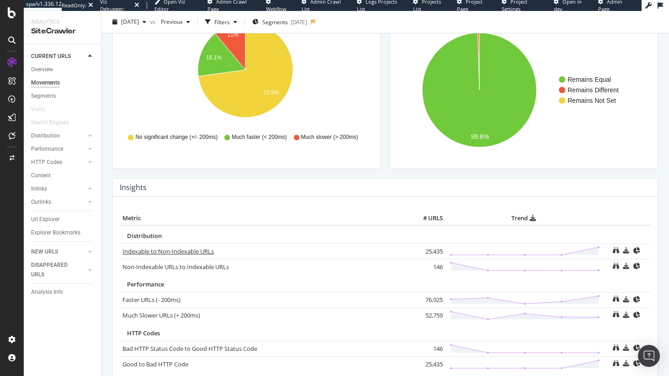
click at [204, 252] on link "Indexable to Non-Indexable URLs" at bounding box center [168, 251] width 91 height 8
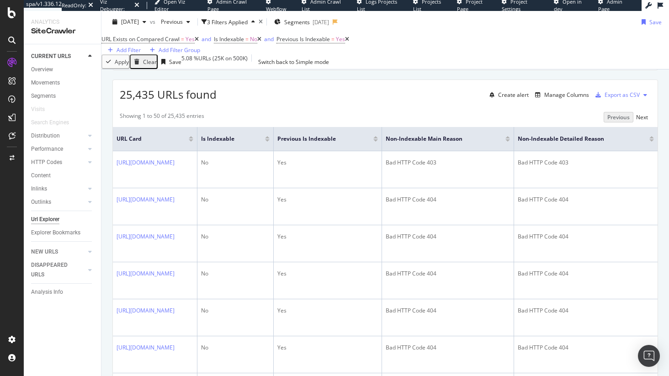
scroll to position [144, 0]
click at [263, 19] on div "times" at bounding box center [261, 21] width 4 height 5
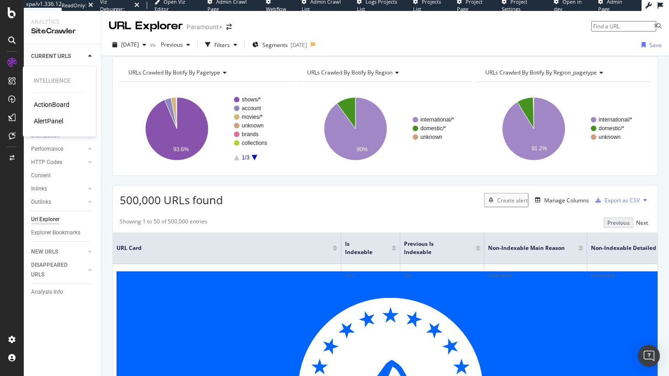
click at [39, 105] on div "ActionBoard" at bounding box center [52, 104] width 36 height 9
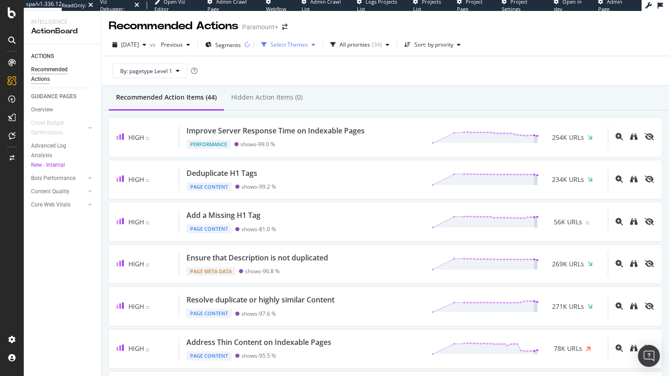
click at [308, 48] on div "Select Themes" at bounding box center [289, 44] width 37 height 5
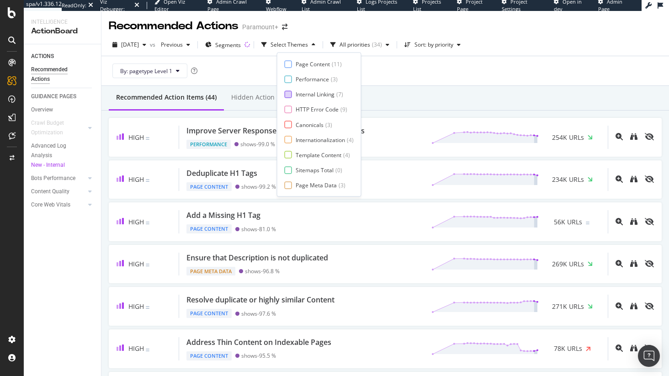
click at [286, 94] on div at bounding box center [288, 94] width 7 height 7
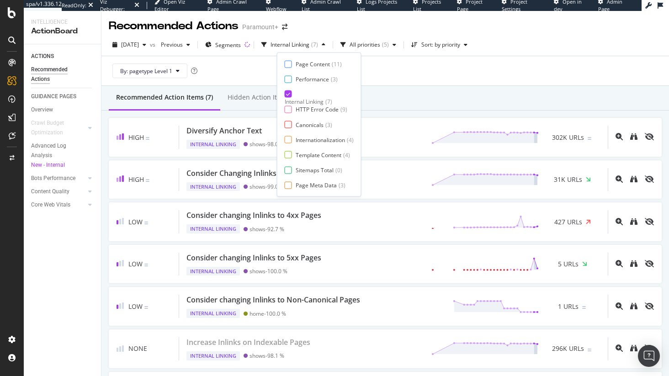
click at [439, 85] on div "By: pagetype Level 1" at bounding box center [385, 70] width 553 height 29
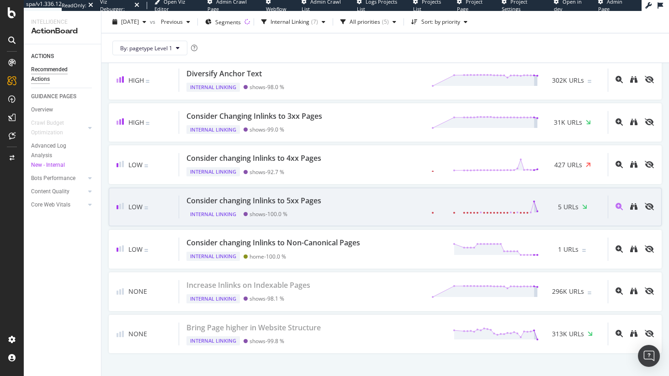
scroll to position [56, 0]
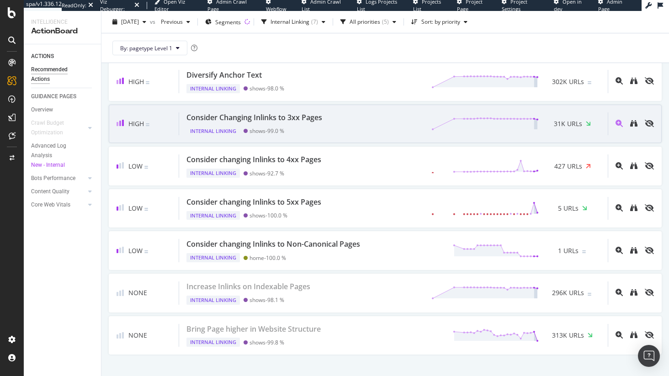
click at [555, 122] on span "31K URLs" at bounding box center [568, 123] width 28 height 9
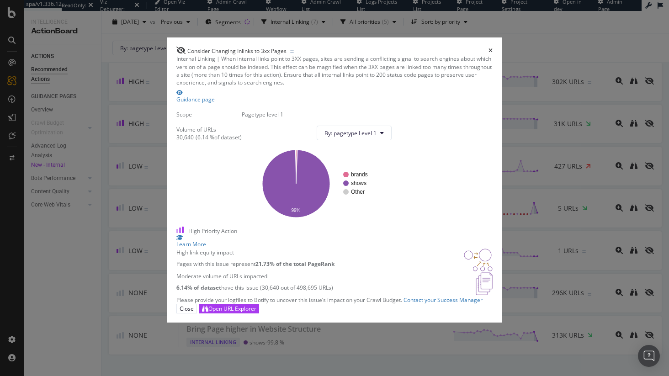
click at [493, 48] on icon "times" at bounding box center [491, 50] width 4 height 5
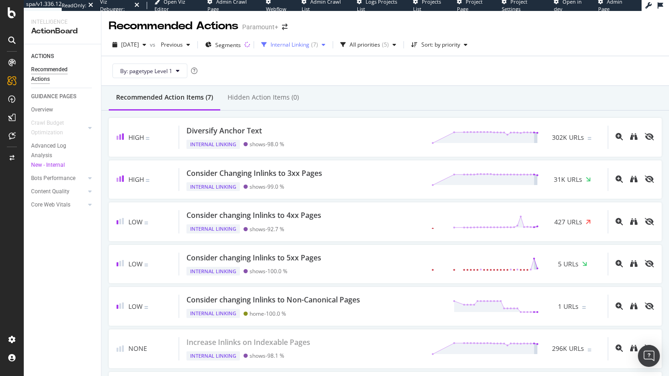
click at [329, 48] on div "Internal Linking ( 7 )" at bounding box center [293, 45] width 71 height 14
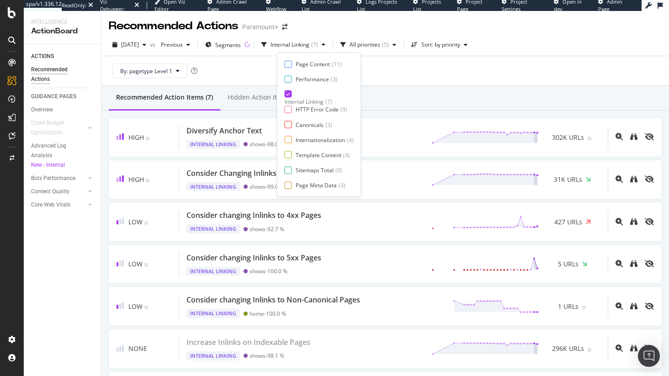
click at [288, 96] on icon at bounding box center [288, 94] width 4 height 5
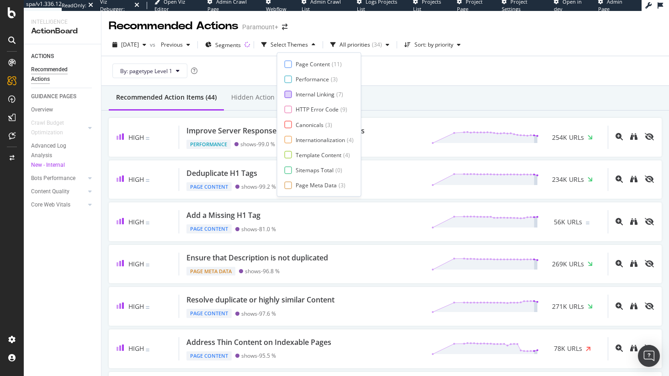
click at [433, 98] on div "Recommended Action Items (44) Hidden Action Items (0)" at bounding box center [385, 98] width 568 height 25
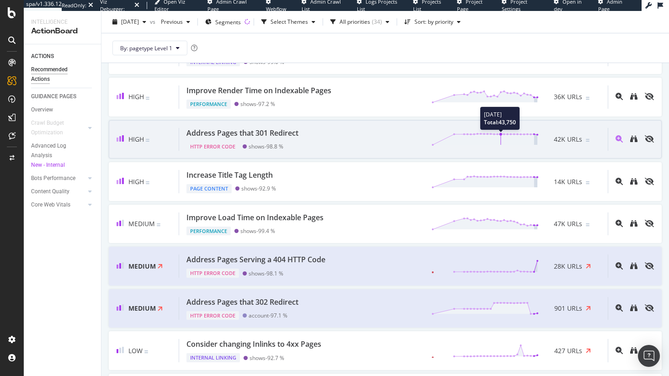
scroll to position [443, 0]
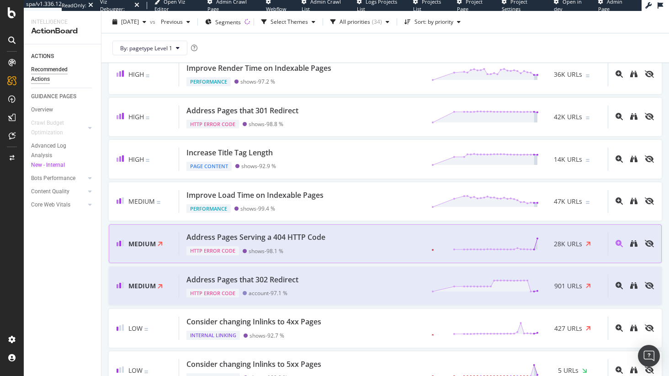
click at [559, 237] on div "Address Pages Serving a 404 HTTP Code HTTP Error Code shows - 98.1 % 28K URLs" at bounding box center [393, 243] width 429 height 23
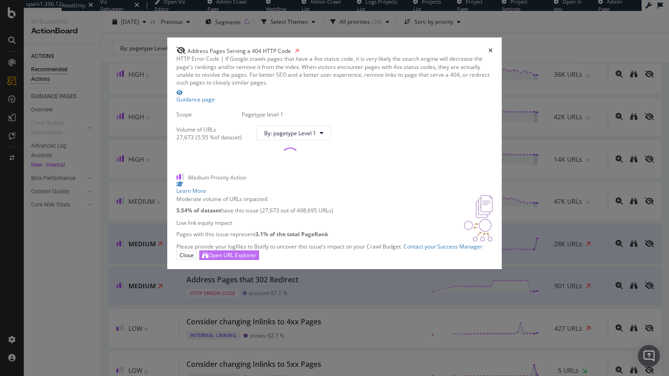
click at [256, 260] on div "Open URL Explorer" at bounding box center [229, 255] width 54 height 9
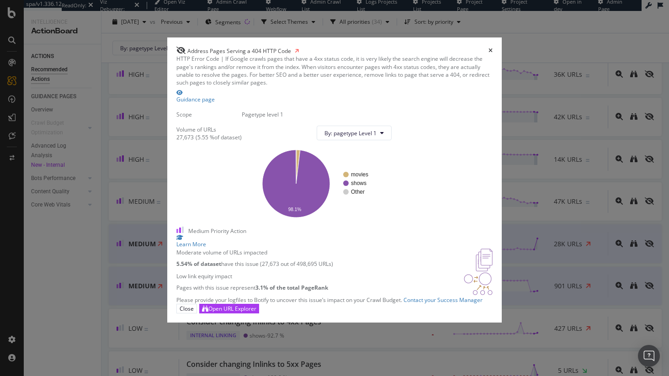
click at [493, 47] on div "times" at bounding box center [491, 51] width 4 height 8
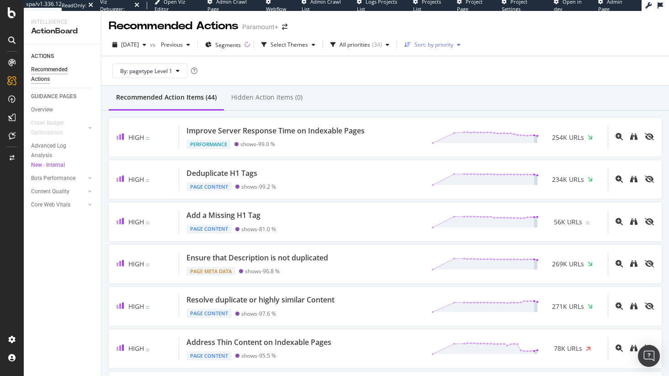
click at [454, 39] on div "Sort: by priority" at bounding box center [433, 45] width 64 height 14
click at [449, 76] on div "by URLs" at bounding box center [440, 76] width 20 height 8
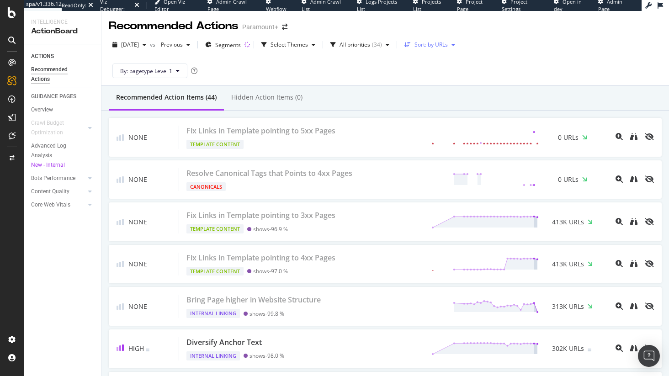
click at [448, 42] on div "Sort: by URLs" at bounding box center [431, 44] width 33 height 5
click at [459, 57] on div "by priority" at bounding box center [442, 60] width 40 height 11
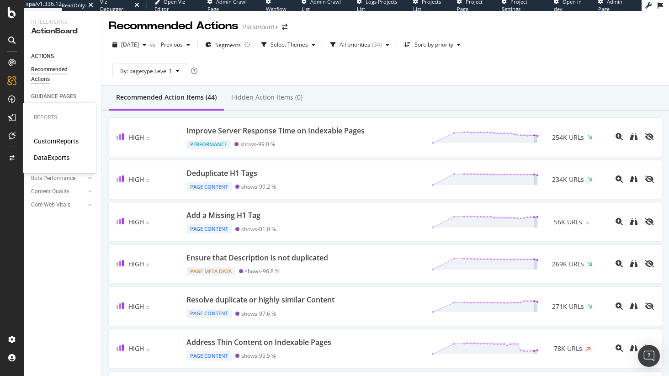
click at [35, 138] on div "CustomReports" at bounding box center [56, 141] width 45 height 9
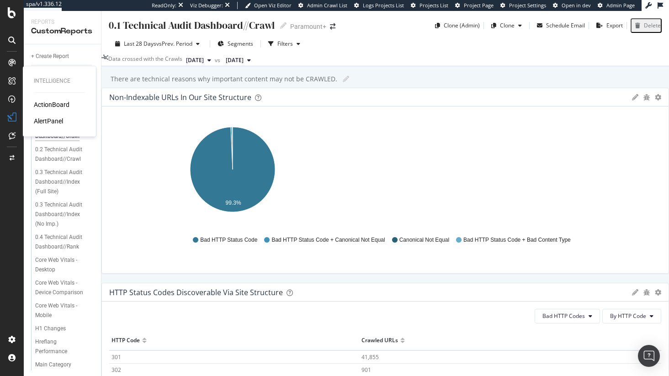
click at [43, 106] on div "ActionBoard" at bounding box center [52, 104] width 36 height 9
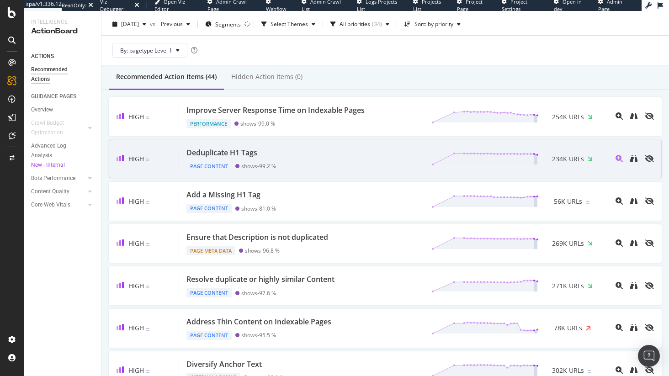
scroll to position [21, 0]
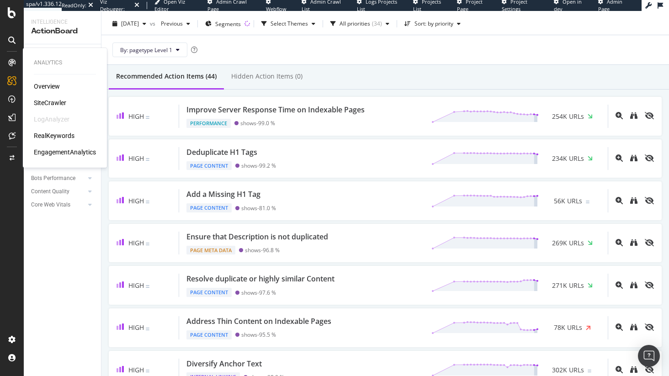
click at [46, 101] on div "SiteCrawler" at bounding box center [50, 102] width 32 height 9
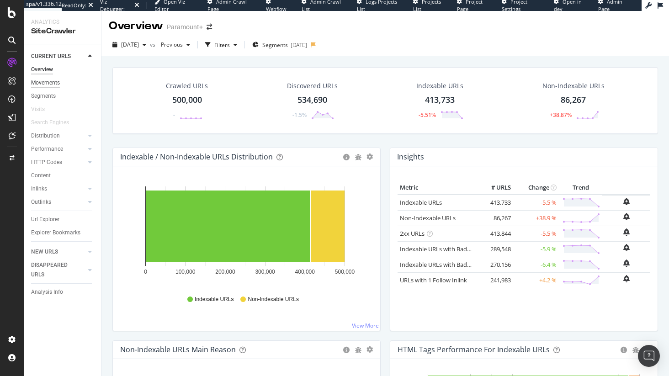
click at [49, 83] on div "Movements" at bounding box center [45, 83] width 29 height 10
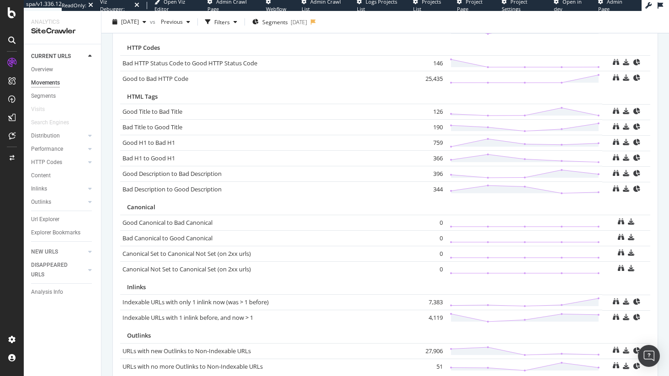
scroll to position [388, 0]
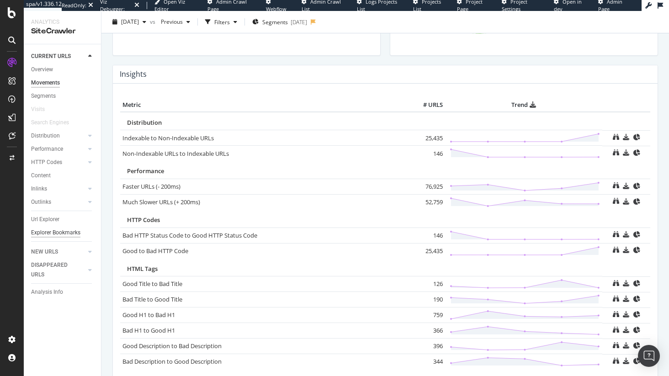
click at [68, 236] on div "Explorer Bookmarks" at bounding box center [55, 233] width 49 height 10
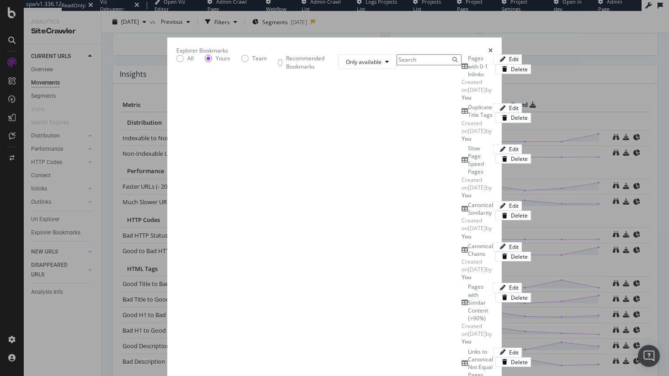
scroll to position [142, 0]
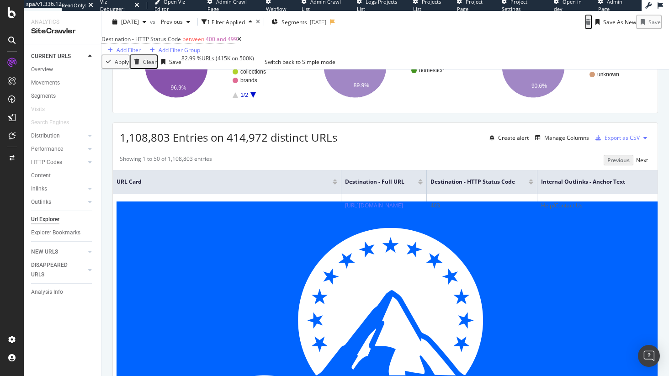
scroll to position [100, 0]
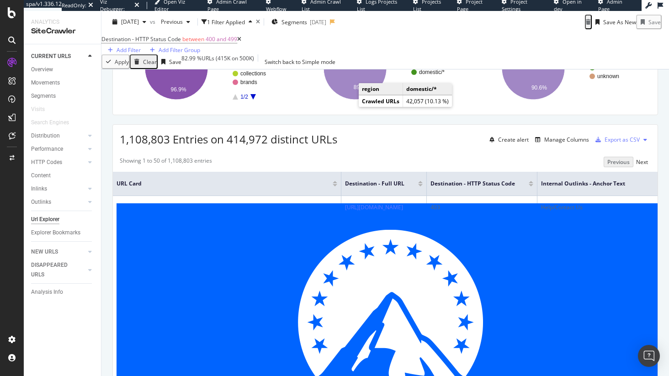
click at [344, 68] on icon "A chart." at bounding box center [345, 53] width 19 height 32
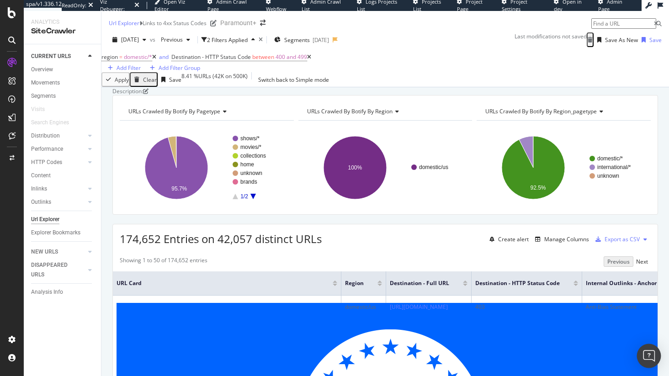
scroll to position [183, 0]
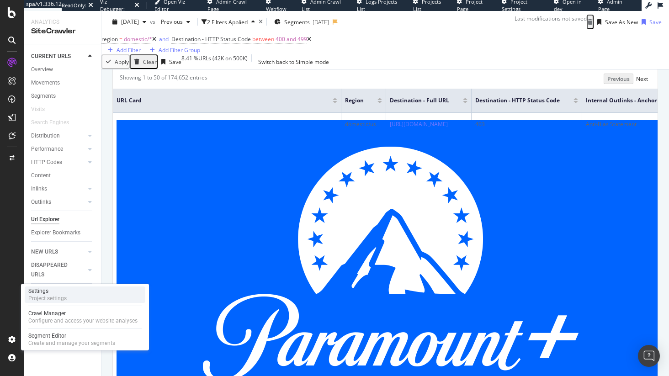
click at [44, 289] on div "Settings" at bounding box center [47, 291] width 38 height 7
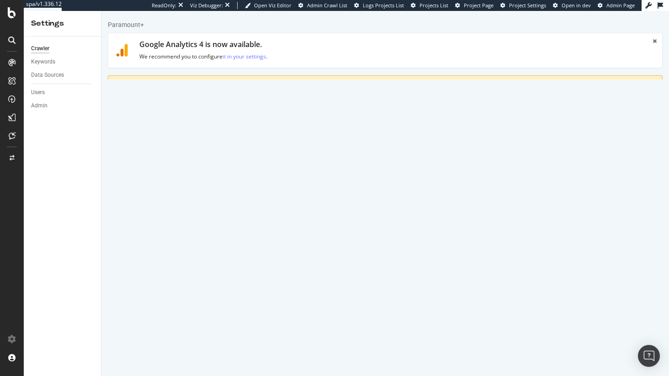
click at [354, 132] on link "Scheduling" at bounding box center [370, 134] width 48 height 25
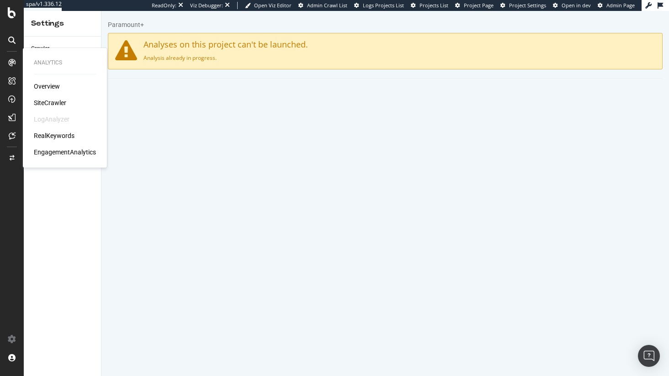
click at [55, 103] on div "SiteCrawler" at bounding box center [50, 102] width 32 height 9
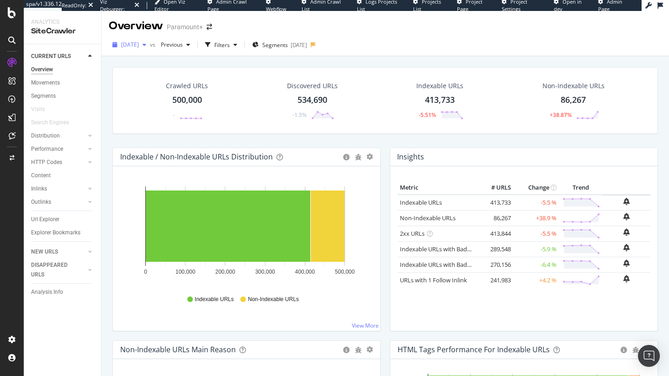
click at [150, 47] on div "button" at bounding box center [144, 44] width 11 height 5
click at [537, 51] on div "[DATE] vs Previous Filters Segments [DATE]" at bounding box center [385, 46] width 568 height 18
click at [444, 216] on link "Non-Indexable URLs" at bounding box center [428, 218] width 56 height 8
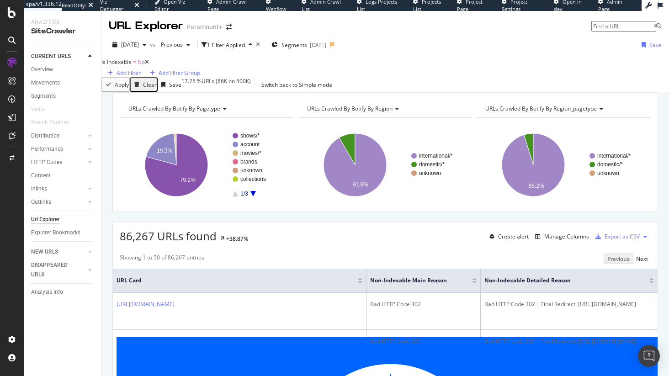
click at [149, 65] on icon at bounding box center [147, 61] width 4 height 5
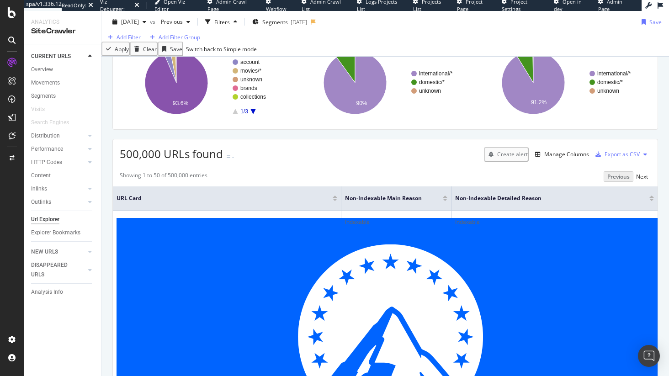
scroll to position [68, 0]
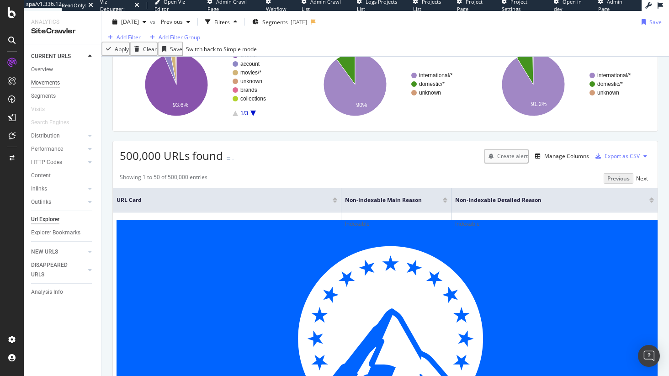
click at [51, 81] on div "Movements" at bounding box center [45, 83] width 29 height 10
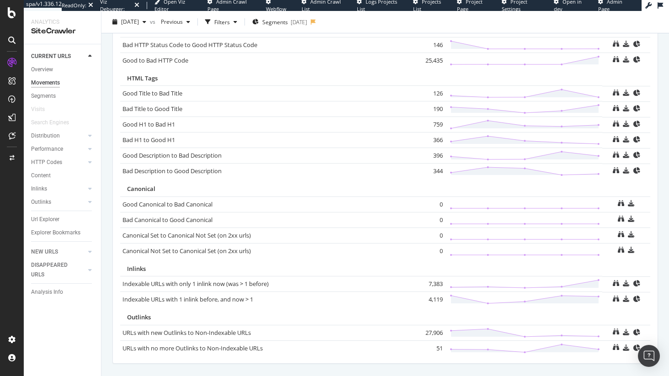
scroll to position [404, 0]
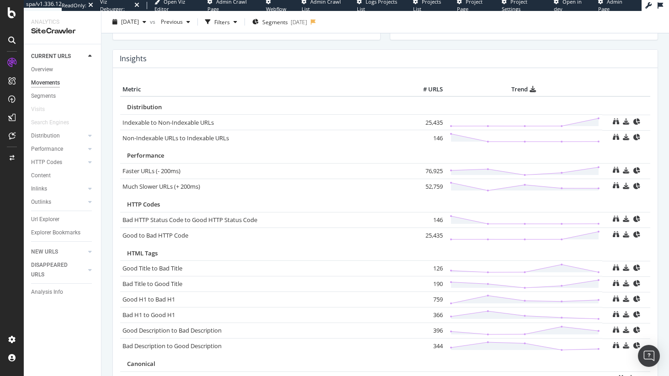
click at [40, 221] on div "Url Explorer" at bounding box center [45, 220] width 28 height 10
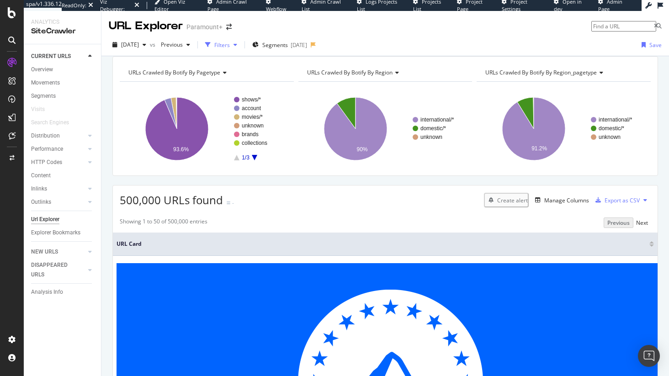
click at [241, 44] on div "button" at bounding box center [235, 44] width 11 height 5
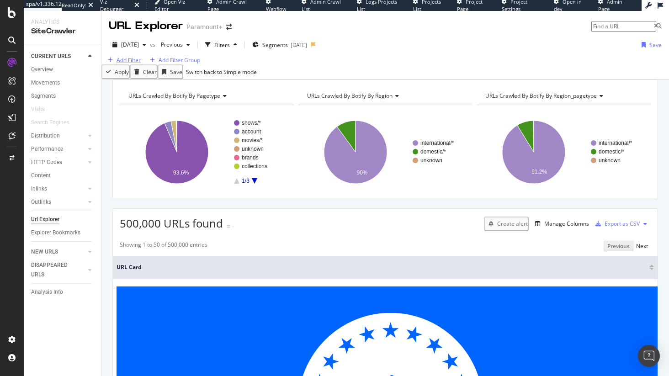
click at [134, 64] on div "Add Filter" at bounding box center [129, 60] width 24 height 8
click at [512, 231] on div "Create alert Manage Columns Export as CSV" at bounding box center [567, 224] width 167 height 16
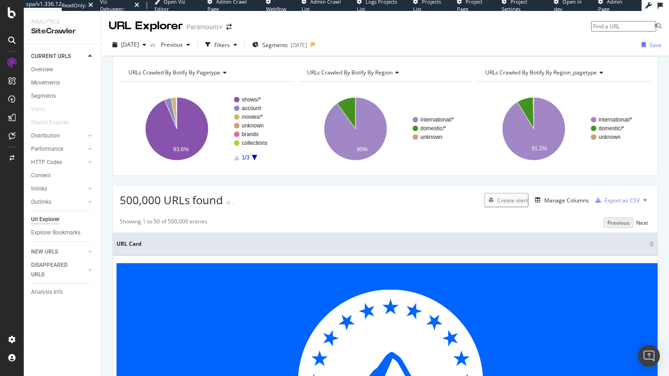
click at [562, 248] on span "URL Card" at bounding box center [382, 244] width 531 height 8
click at [544, 204] on div "Manage Columns" at bounding box center [566, 201] width 45 height 8
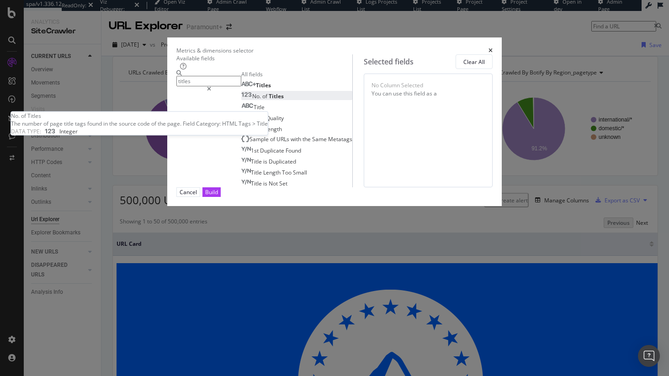
type input "titles"
click at [241, 100] on div "No. of Titles" at bounding box center [262, 96] width 43 height 8
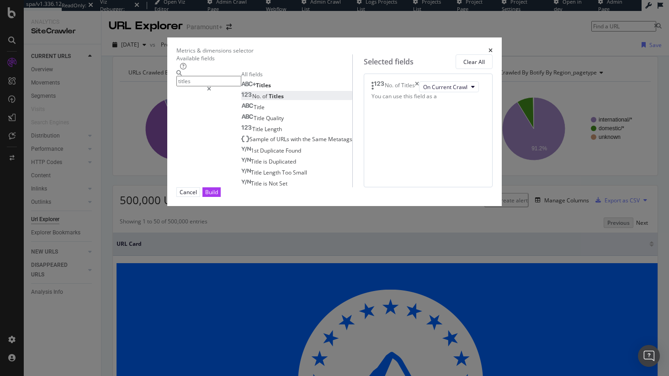
click at [220, 81] on input "titles" at bounding box center [208, 81] width 65 height 11
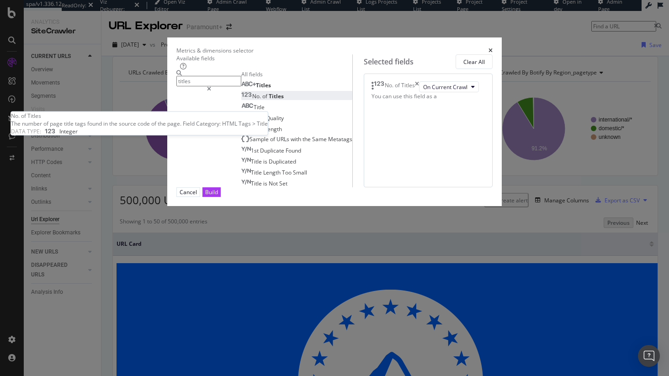
click at [241, 100] on div "No. of Titles" at bounding box center [262, 96] width 43 height 8
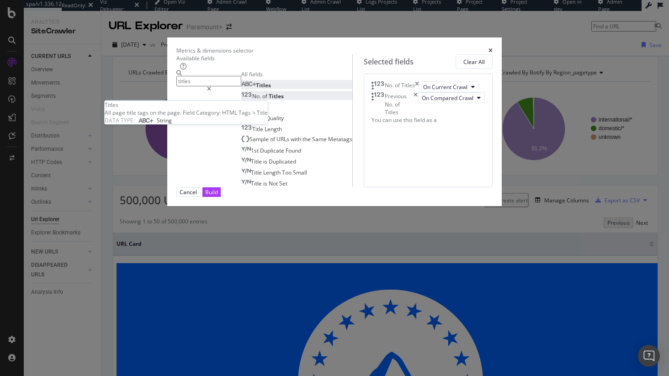
click at [241, 89] on div "Titles" at bounding box center [256, 85] width 30 height 8
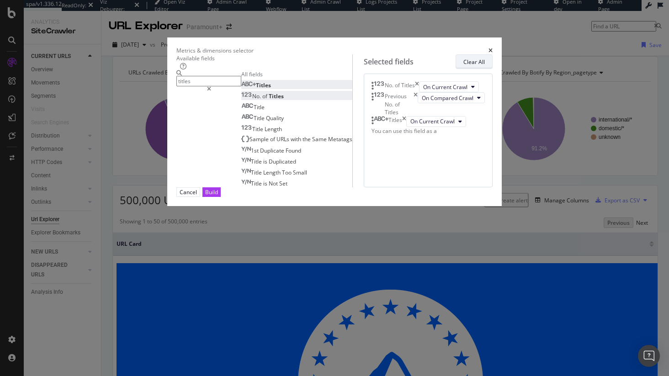
click at [485, 65] on div "Clear All" at bounding box center [474, 62] width 21 height 8
click at [67, 48] on div "Metrics & dimensions selector Available fields titles All fields Titles No. of …" at bounding box center [334, 188] width 669 height 376
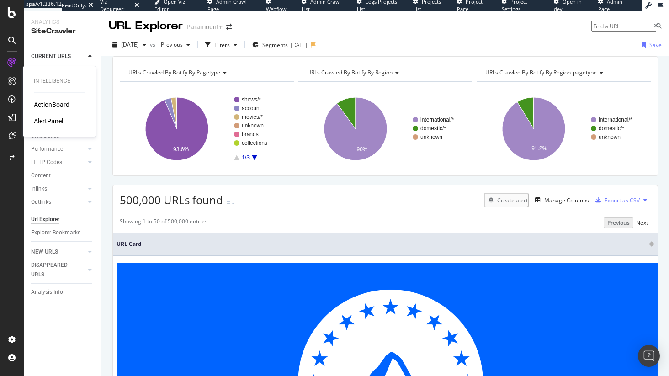
click at [43, 121] on div "AlertPanel" at bounding box center [48, 121] width 29 height 9
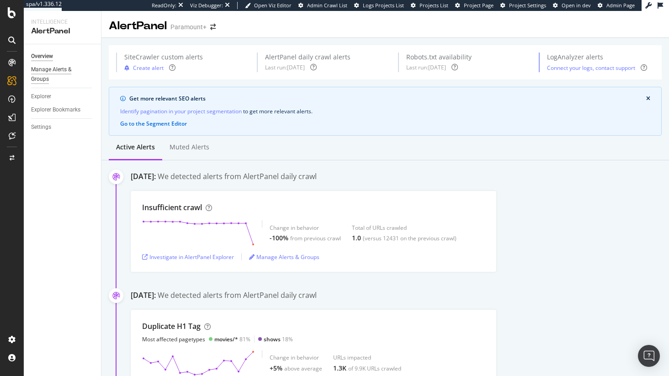
click at [52, 70] on div "Manage Alerts & Groups" at bounding box center [58, 74] width 55 height 19
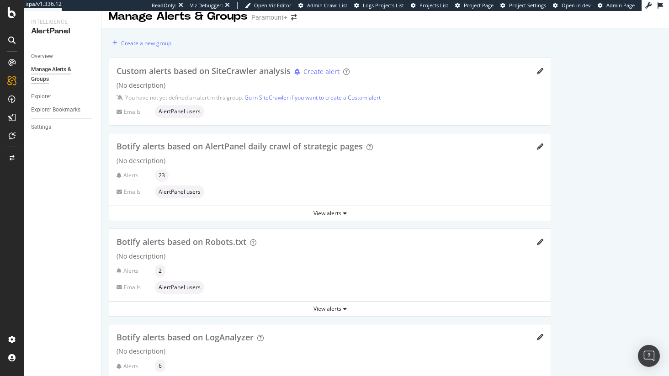
scroll to position [15, 0]
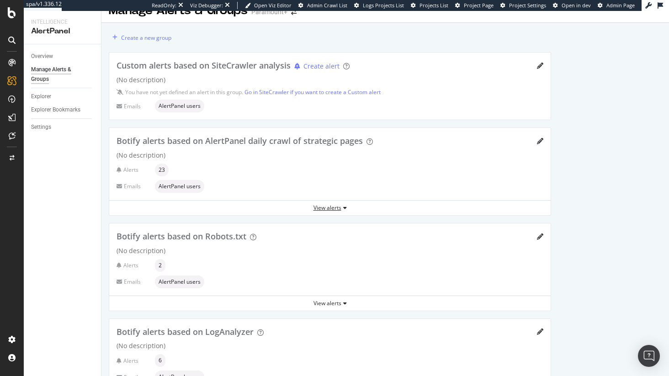
click at [333, 205] on div "View alerts" at bounding box center [330, 208] width 442 height 8
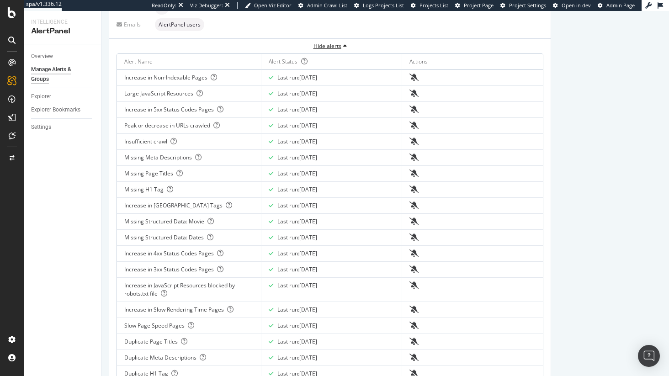
scroll to position [190, 0]
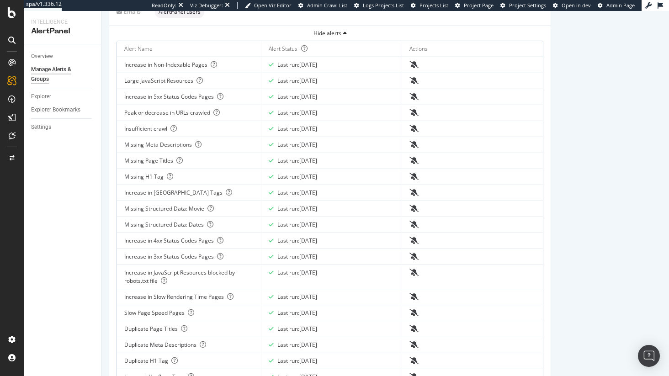
drag, startPoint x: 133, startPoint y: 256, endPoint x: 231, endPoint y: 259, distance: 98.3
click at [231, 259] on div "Increase in 3xx Status Codes Pages" at bounding box center [188, 257] width 129 height 8
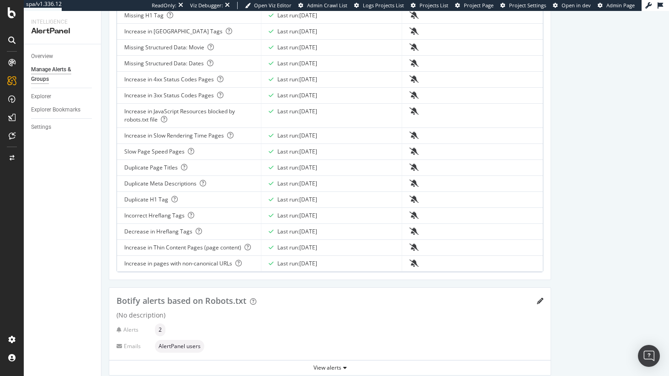
scroll to position [352, 0]
click at [148, 199] on div "Duplicate H1 Tag" at bounding box center [188, 199] width 129 height 8
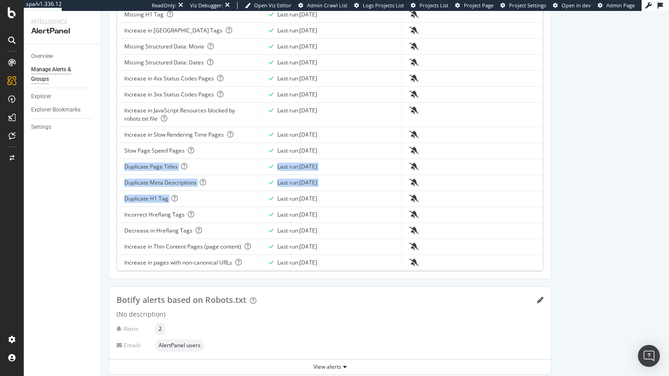
drag, startPoint x: 153, startPoint y: 170, endPoint x: 192, endPoint y: 198, distance: 48.6
click at [192, 198] on tbody "Increase in Non-Indexable Pages Last run: [DATE] Large JavaScript Resources Las…" at bounding box center [330, 83] width 426 height 376
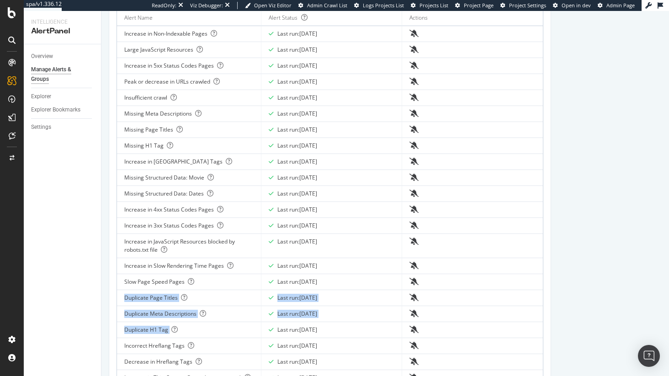
scroll to position [221, 0]
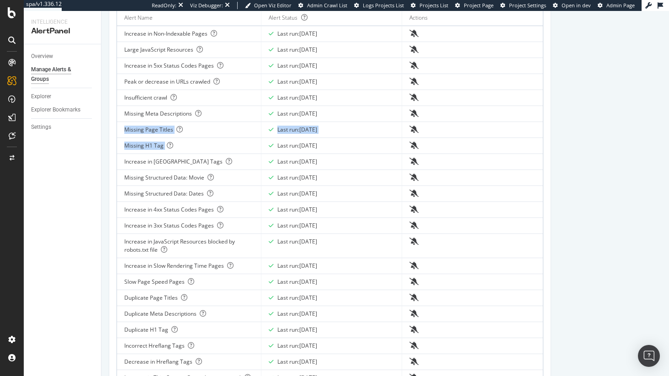
drag, startPoint x: 122, startPoint y: 130, endPoint x: 190, endPoint y: 146, distance: 69.5
click at [190, 146] on tbody "Increase in Non-Indexable Pages Last run: [DATE] Large JavaScript Resources Las…" at bounding box center [330, 214] width 426 height 376
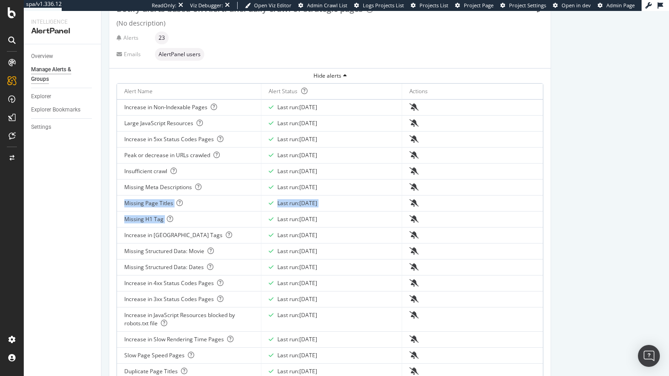
scroll to position [146, 0]
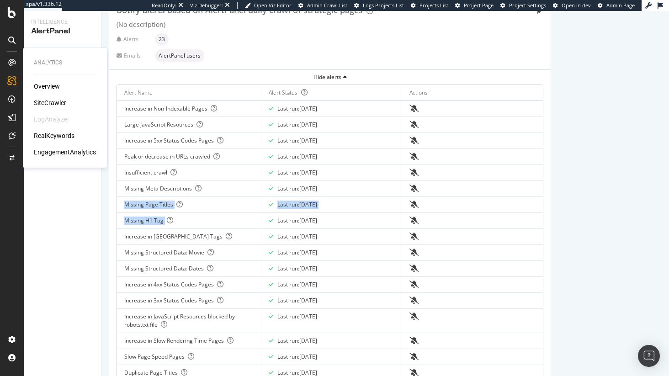
click at [48, 100] on div "SiteCrawler" at bounding box center [50, 102] width 32 height 9
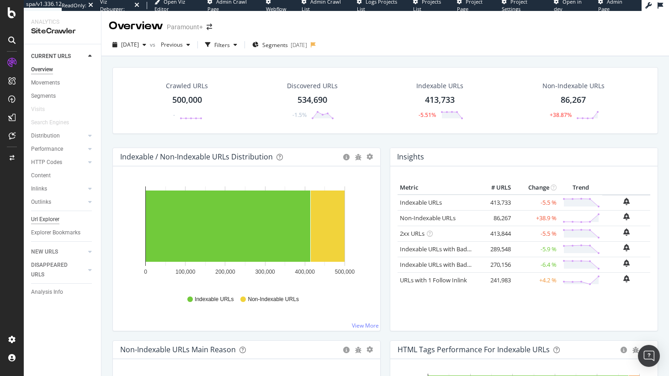
click at [48, 222] on div "Url Explorer" at bounding box center [45, 220] width 28 height 10
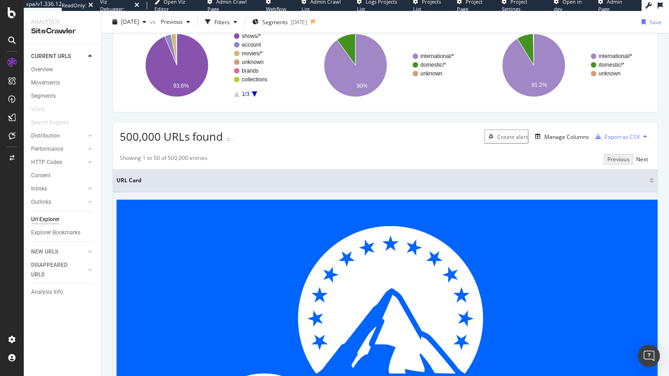
scroll to position [75, 0]
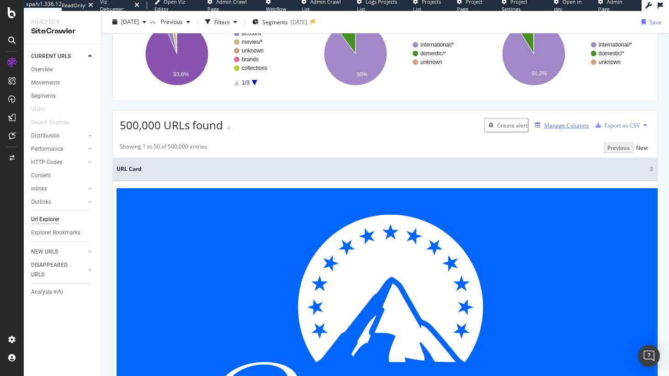
click at [545, 129] on div "Manage Columns" at bounding box center [566, 126] width 45 height 8
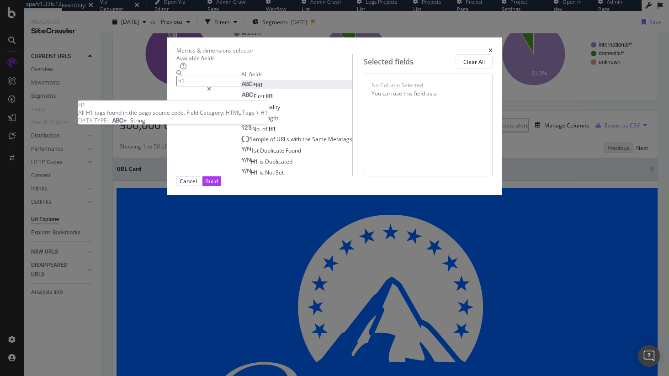
click at [241, 89] on div "H1" at bounding box center [252, 85] width 22 height 8
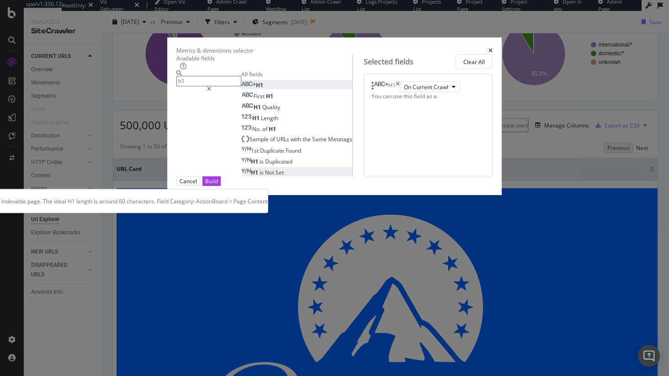
click at [241, 176] on div "H1 is Not Set" at bounding box center [262, 173] width 43 height 8
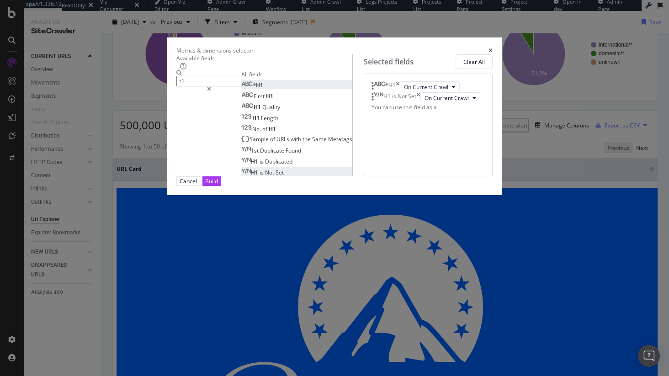
click at [209, 82] on input "h1" at bounding box center [208, 81] width 65 height 11
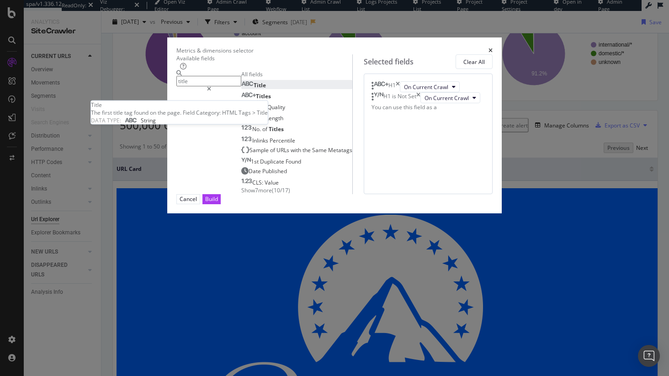
type input "title"
click at [241, 89] on div "Title" at bounding box center [253, 85] width 25 height 8
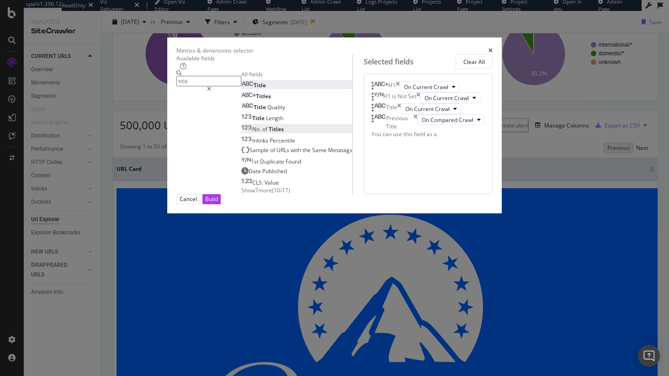
click at [269, 133] on span "Titles" at bounding box center [276, 129] width 15 height 8
click at [218, 203] on div "Build" at bounding box center [211, 199] width 13 height 8
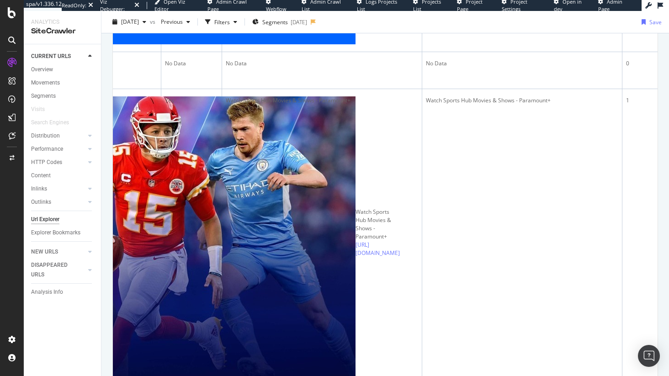
scroll to position [1752, 0]
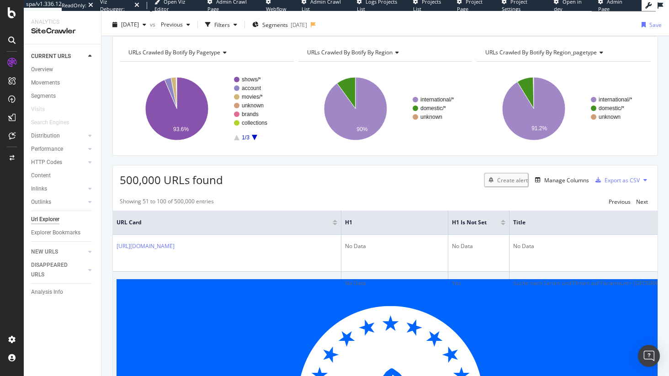
scroll to position [21, 0]
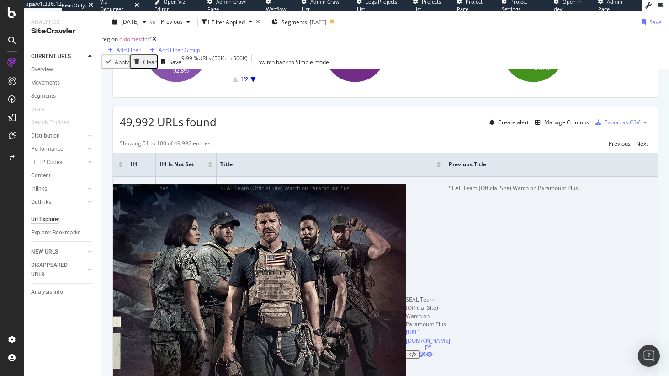
scroll to position [115, 0]
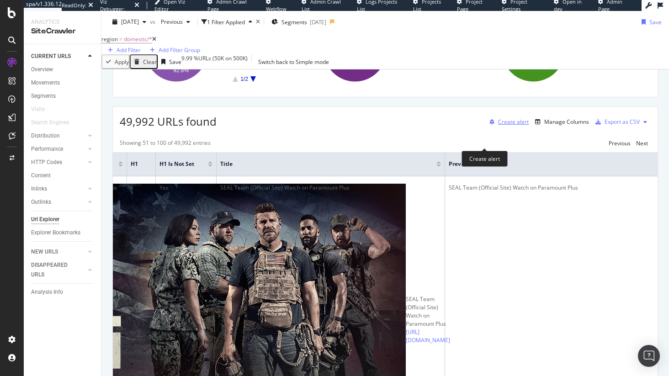
click at [498, 126] on div "Create alert" at bounding box center [513, 122] width 31 height 8
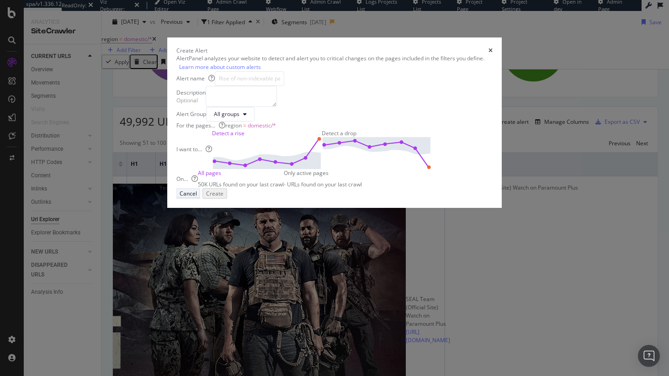
click at [197, 198] on div "Cancel" at bounding box center [188, 194] width 17 height 8
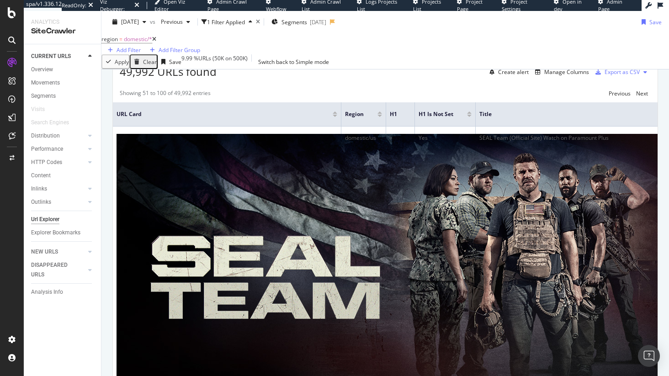
scroll to position [0, 0]
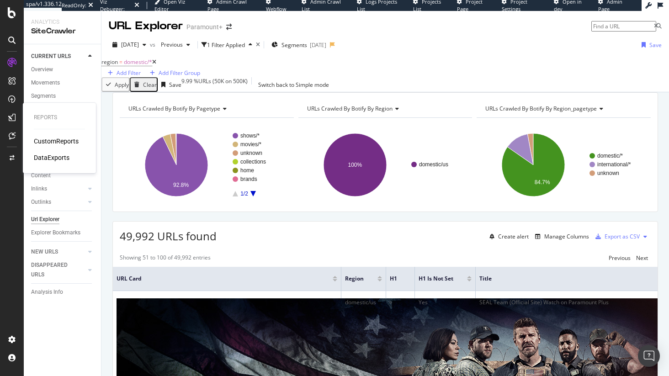
click at [53, 144] on div "CustomReports" at bounding box center [56, 141] width 45 height 9
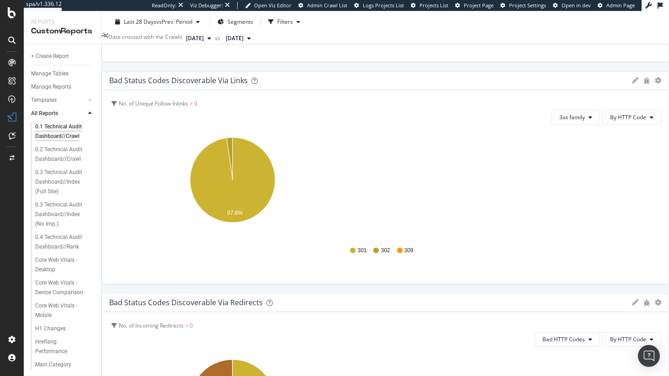
scroll to position [405, 0]
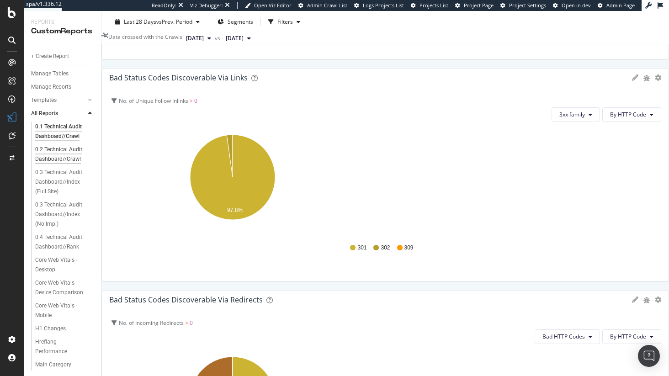
click at [61, 155] on div "0.2 Technical Audit Dashboard//Crawl" at bounding box center [62, 154] width 54 height 19
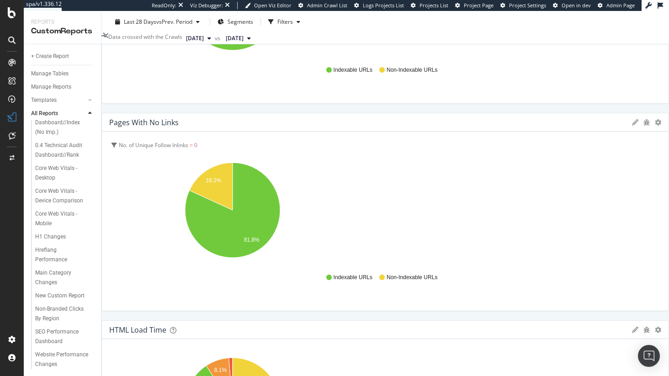
scroll to position [111, 0]
click at [42, 232] on div "H1 Changes" at bounding box center [50, 237] width 31 height 10
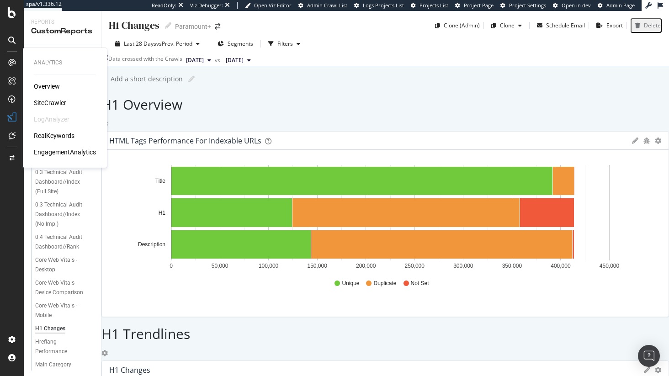
click at [48, 104] on div "SiteCrawler" at bounding box center [50, 102] width 32 height 9
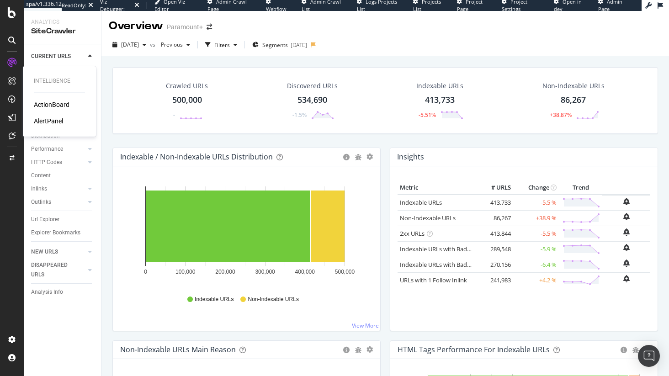
click at [54, 107] on div "ActionBoard" at bounding box center [52, 104] width 36 height 9
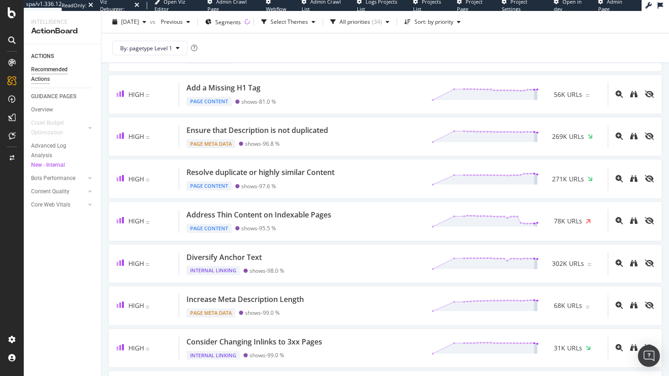
scroll to position [395, 0]
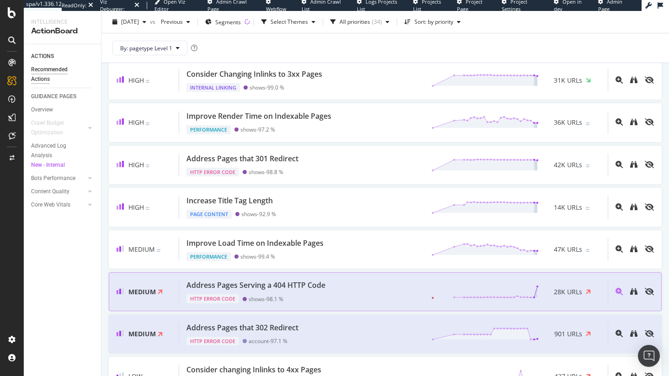
click at [310, 294] on div "HTTP Error Code shows - 98.1 %" at bounding box center [258, 297] width 143 height 13
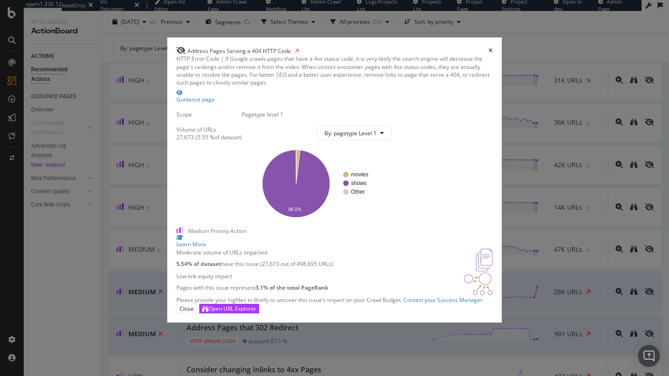
click at [493, 48] on icon "times" at bounding box center [491, 50] width 4 height 5
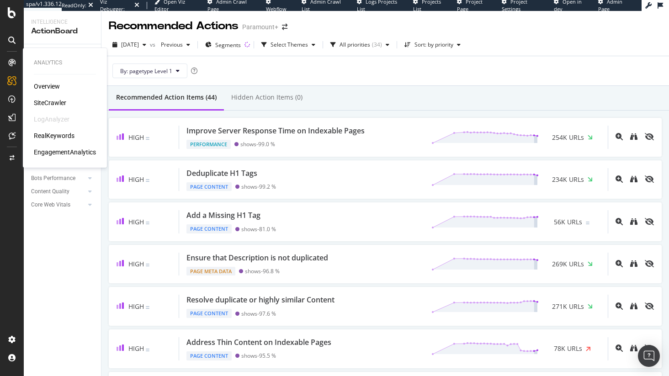
click at [53, 103] on div "SiteCrawler" at bounding box center [50, 102] width 32 height 9
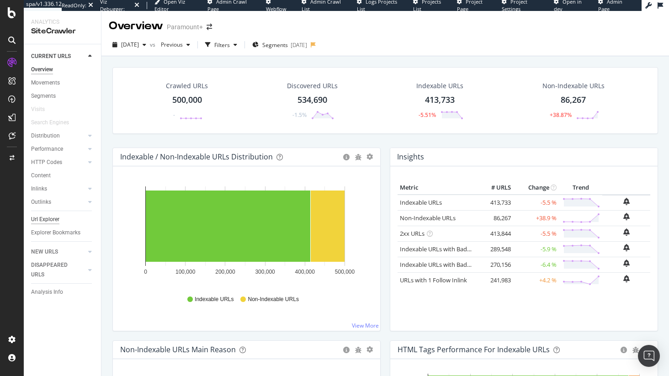
click at [48, 215] on div "Url Explorer" at bounding box center [45, 220] width 28 height 10
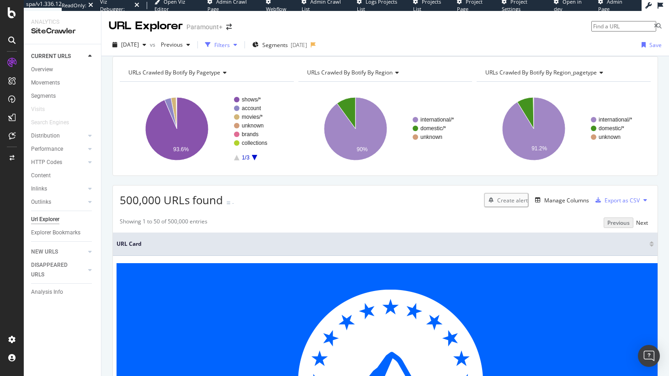
click at [230, 46] on div "Filters" at bounding box center [222, 45] width 16 height 8
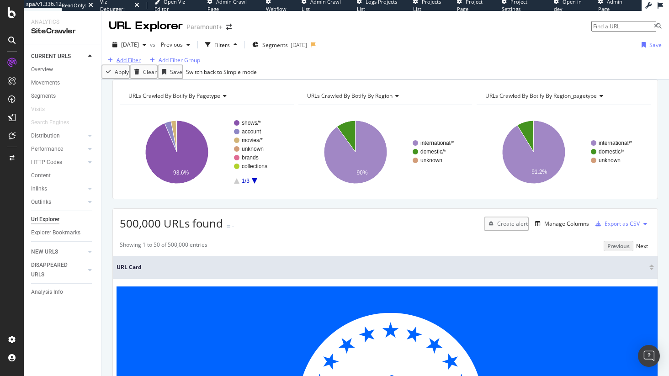
click at [124, 64] on div "Add Filter" at bounding box center [129, 60] width 24 height 8
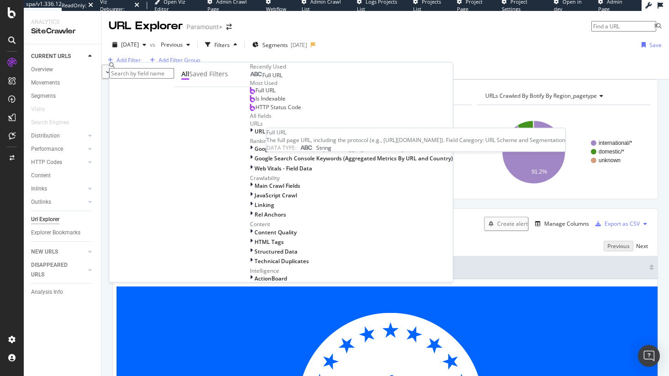
click at [262, 79] on span "Full URL" at bounding box center [272, 75] width 20 height 8
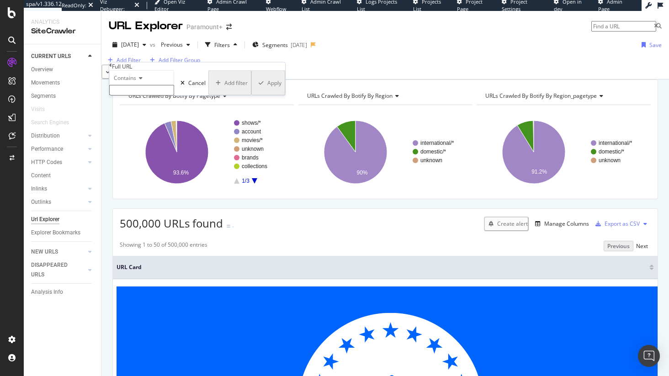
click at [144, 85] on div "Contains" at bounding box center [141, 77] width 65 height 15
click at [191, 84] on div "Contains Cancel Add filter Apply" at bounding box center [197, 82] width 176 height 25
click at [158, 96] on input "text" at bounding box center [141, 90] width 65 height 11
type input "help"
click at [265, 90] on div "Apply" at bounding box center [272, 86] width 14 height 8
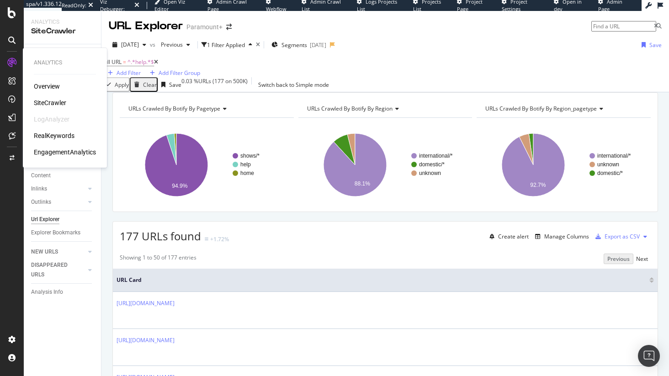
click at [43, 84] on div "Overview" at bounding box center [47, 86] width 26 height 9
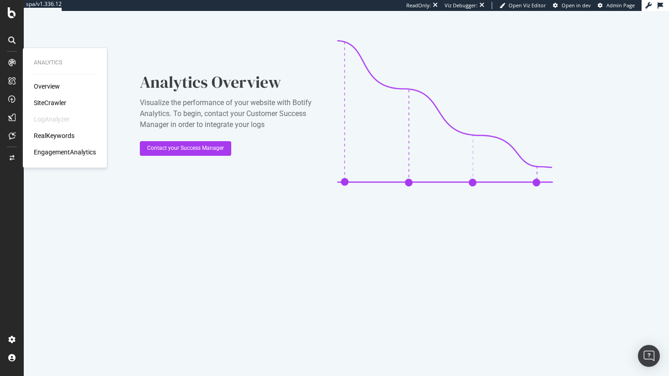
click at [48, 102] on div "SiteCrawler" at bounding box center [50, 102] width 32 height 9
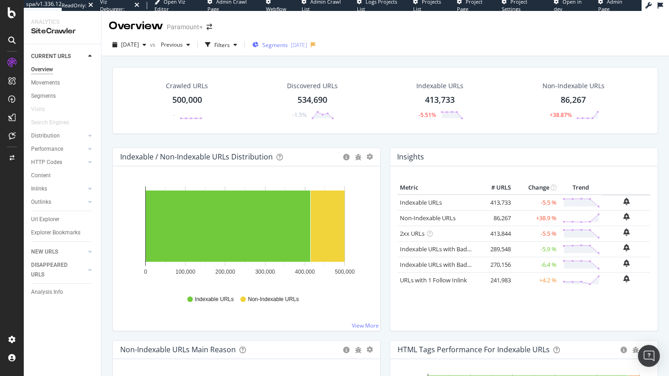
click at [307, 43] on div "[DATE]" at bounding box center [299, 45] width 16 height 8
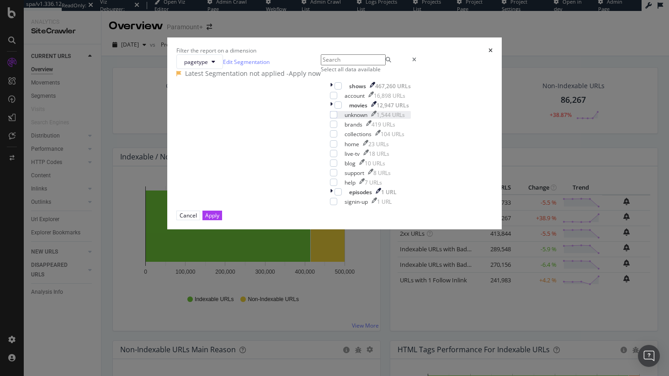
click at [330, 119] on div "modal" at bounding box center [330, 115] width 0 height 8
click at [489, 49] on icon "times" at bounding box center [491, 50] width 4 height 5
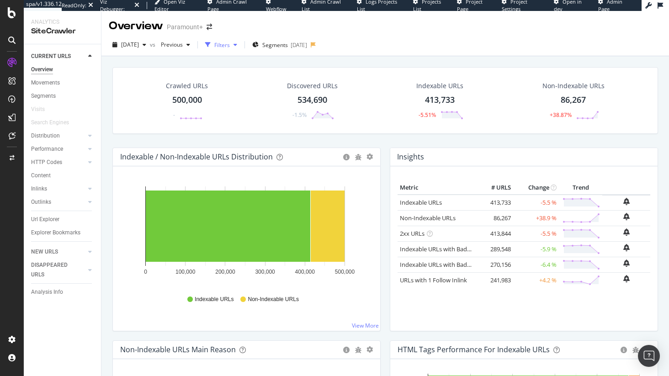
click at [237, 50] on div "Filters" at bounding box center [221, 45] width 39 height 14
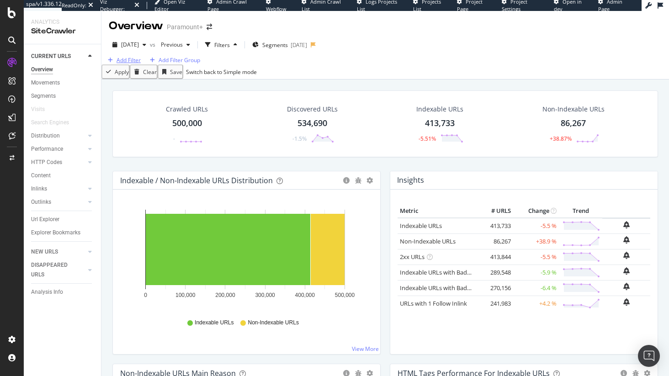
click at [134, 64] on div "Add Filter" at bounding box center [129, 60] width 24 height 8
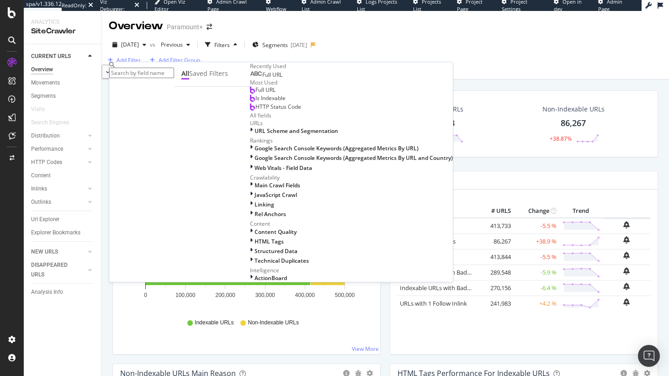
click at [332, 64] on div "Add Filter Add Filter Group" at bounding box center [385, 60] width 568 height 9
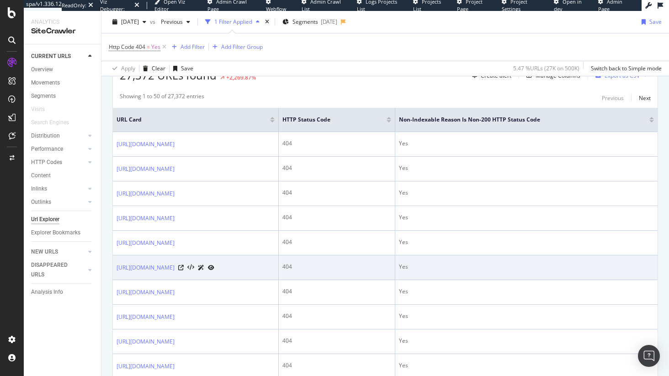
scroll to position [183, 0]
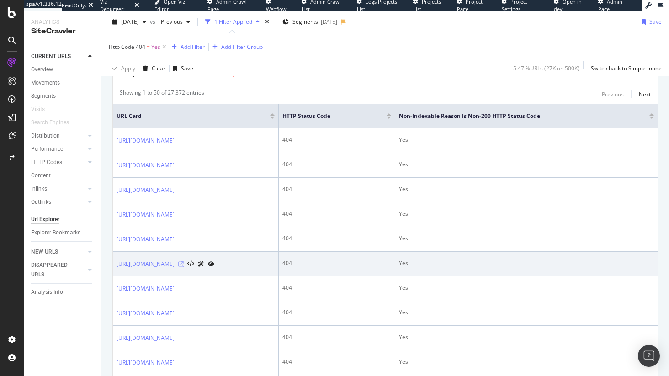
click at [184, 267] on icon at bounding box center [180, 264] width 5 height 5
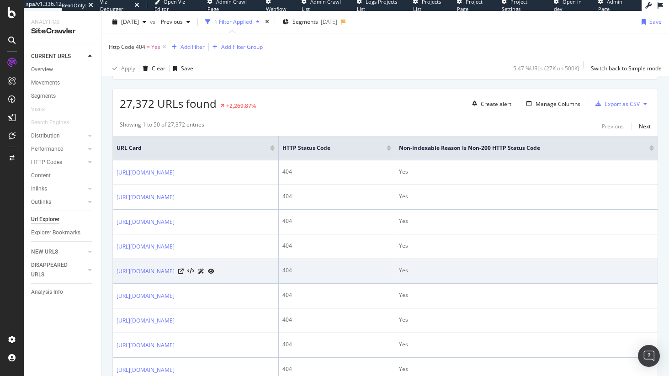
scroll to position [0, 0]
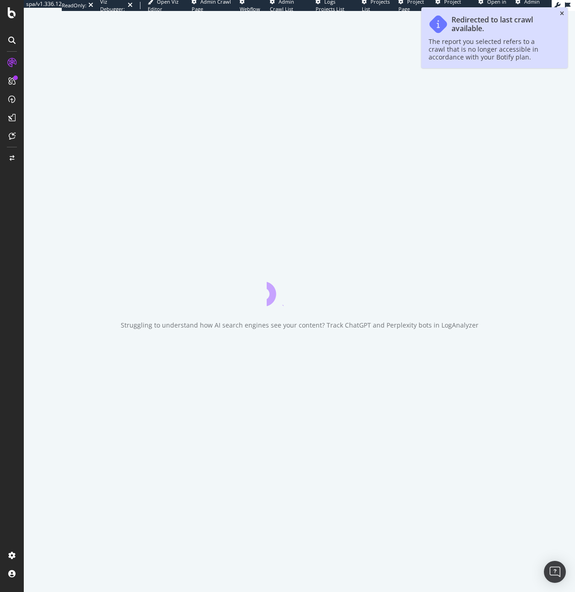
click at [561, 15] on icon "close toast" at bounding box center [562, 13] width 4 height 5
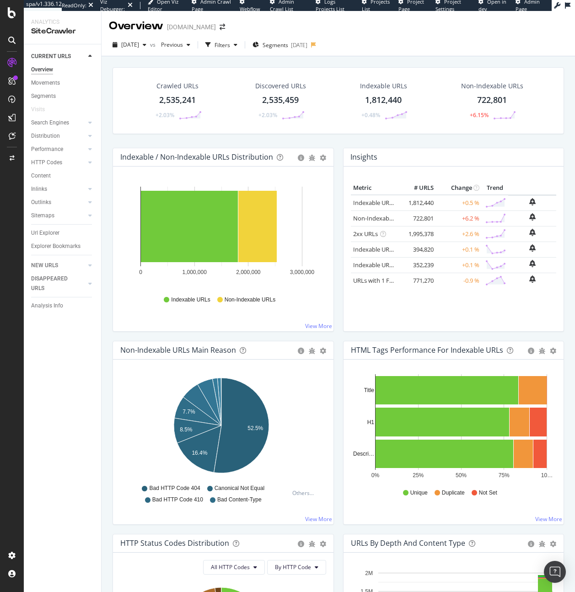
click at [459, 162] on div "Insights × Close Chart overview-insight-panel - API Requests List Area Type Req…" at bounding box center [453, 157] width 220 height 18
